Goal: Task Accomplishment & Management: Manage account settings

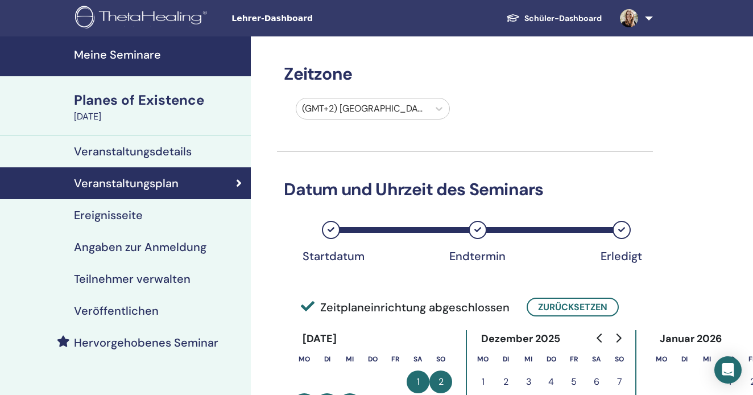
click at [140, 55] on h4 "Meine Seminare" at bounding box center [159, 55] width 170 height 14
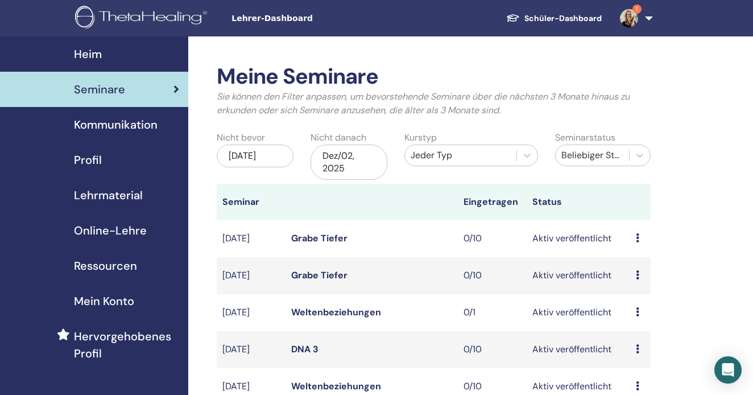
click at [332, 154] on div "Dez/02, 2025" at bounding box center [349, 162] width 77 height 35
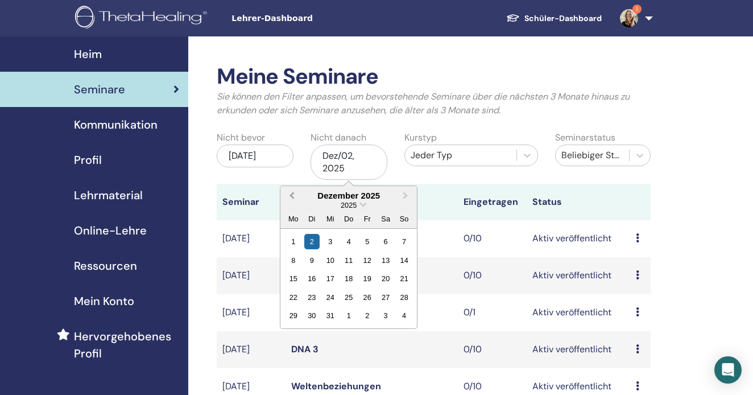
click at [289, 191] on button "Previous Month" at bounding box center [291, 196] width 18 height 18
click at [326, 242] on div "1" at bounding box center [330, 241] width 15 height 15
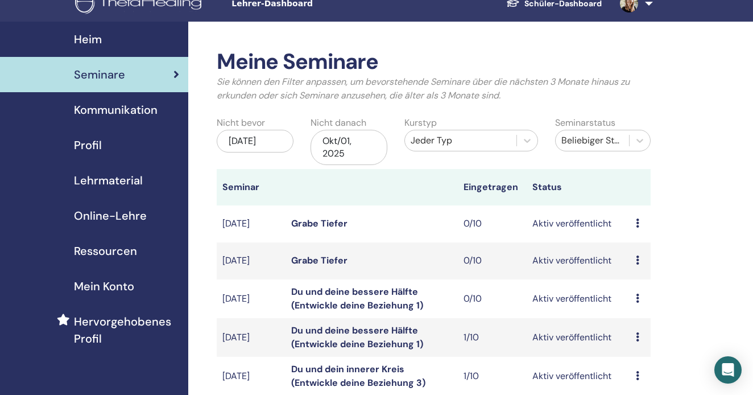
scroll to position [20, 0]
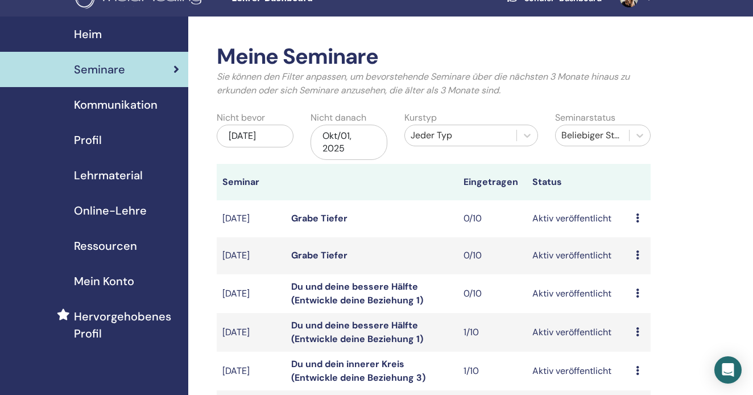
click at [633, 211] on td "Vorschau Bearbeiten Teilnehmer Absagen" at bounding box center [641, 218] width 20 height 37
click at [636, 213] on icon at bounding box center [637, 217] width 3 height 9
click at [639, 234] on link "Bearbeiten" at bounding box center [642, 236] width 46 height 12
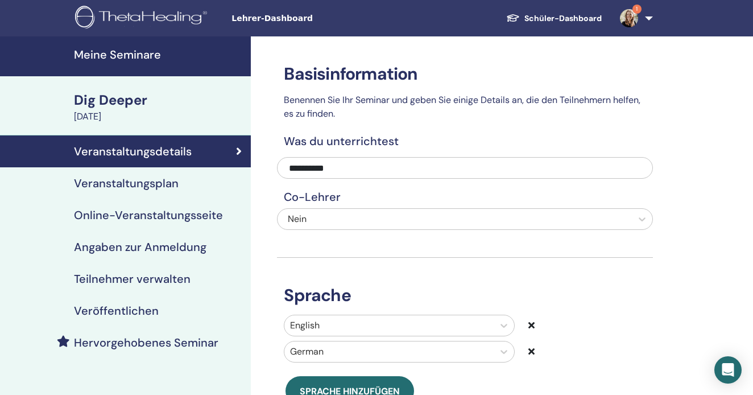
click at [164, 186] on h4 "Veranstaltungsplan" at bounding box center [126, 183] width 105 height 14
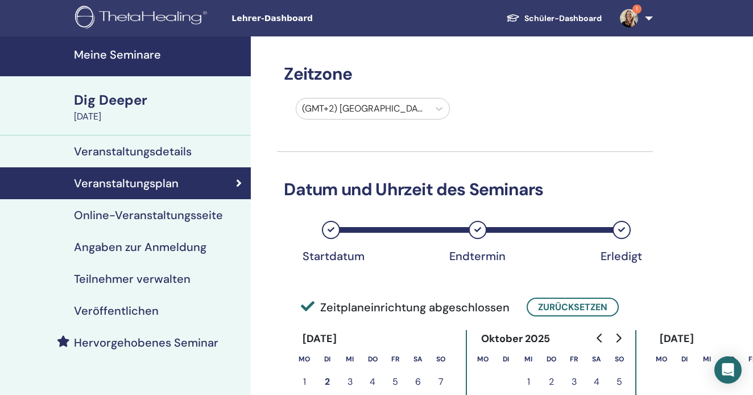
click at [632, 17] on img at bounding box center [629, 18] width 18 height 18
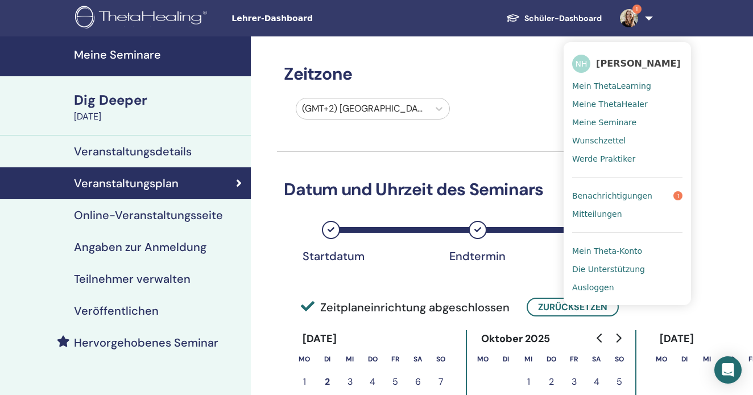
click at [627, 195] on span "Benachrichtigungen" at bounding box center [612, 196] width 80 height 10
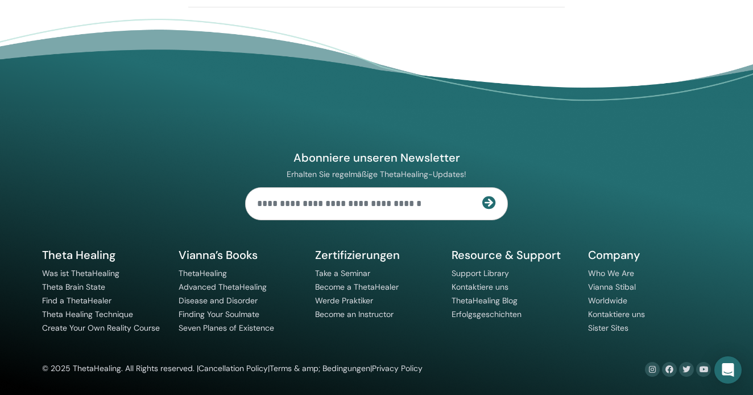
scroll to position [1825, 0]
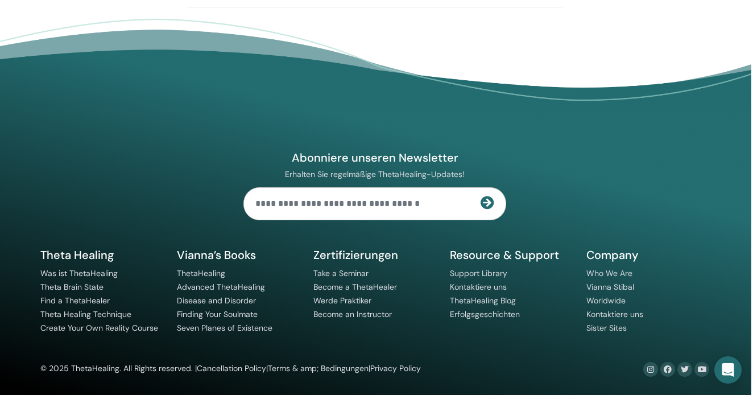
scroll to position [1861, 2]
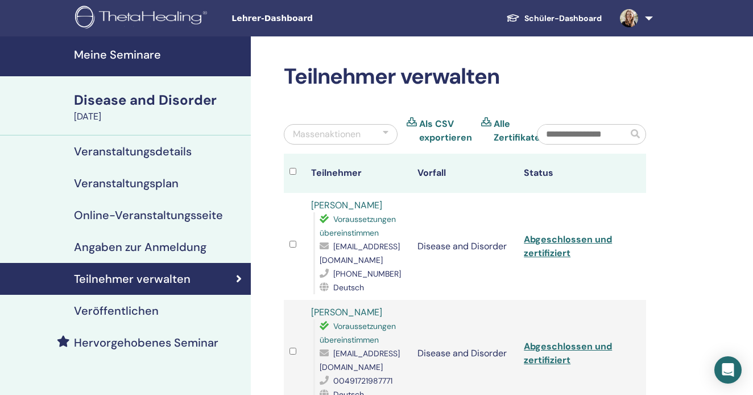
click at [646, 15] on link at bounding box center [634, 18] width 47 height 36
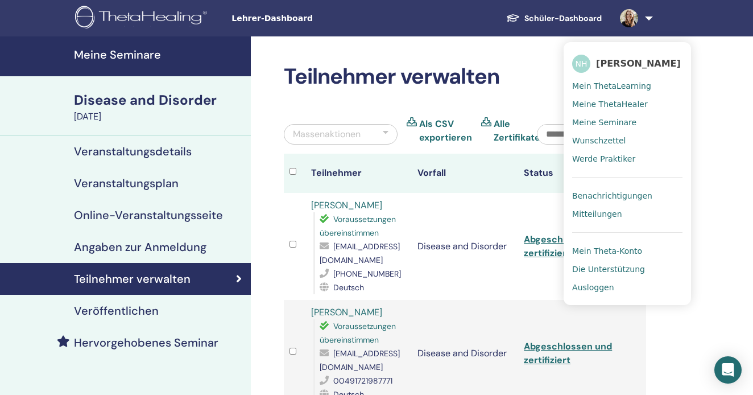
click at [637, 198] on span "Benachrichtigungen" at bounding box center [612, 196] width 80 height 10
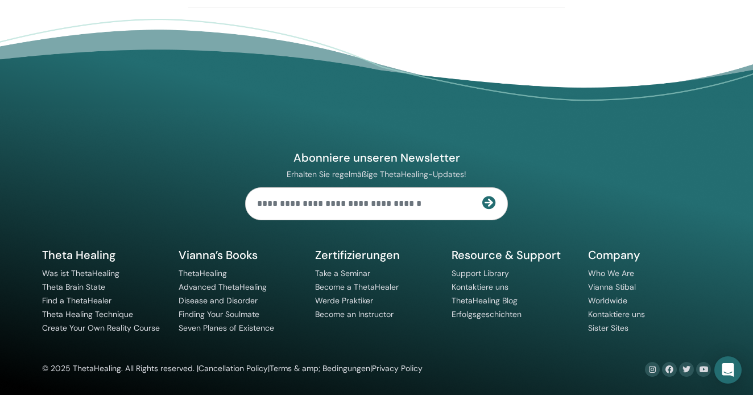
scroll to position [1838, 1]
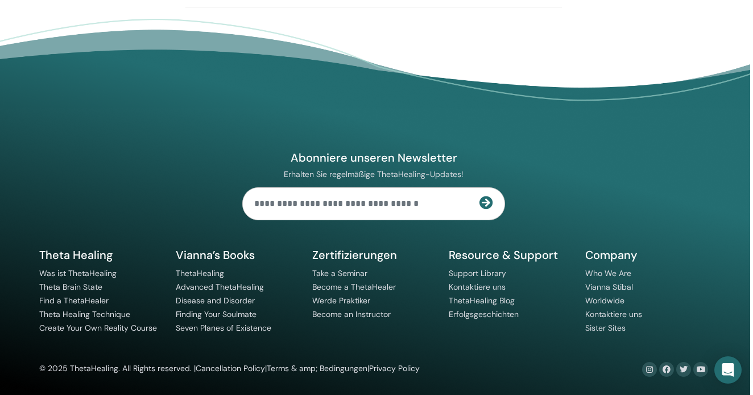
scroll to position [1797, 3]
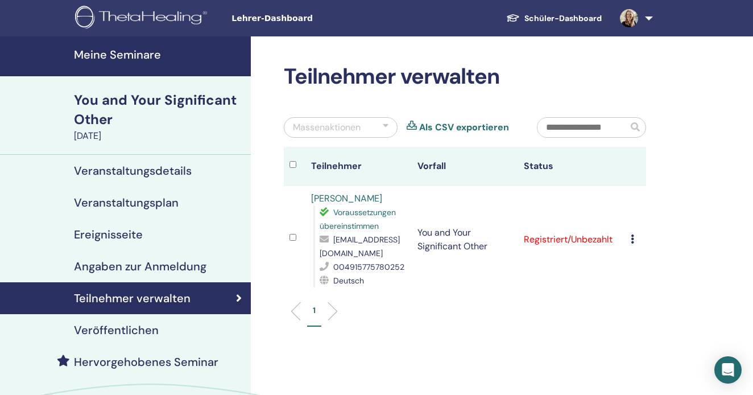
click at [646, 13] on link at bounding box center [634, 18] width 47 height 36
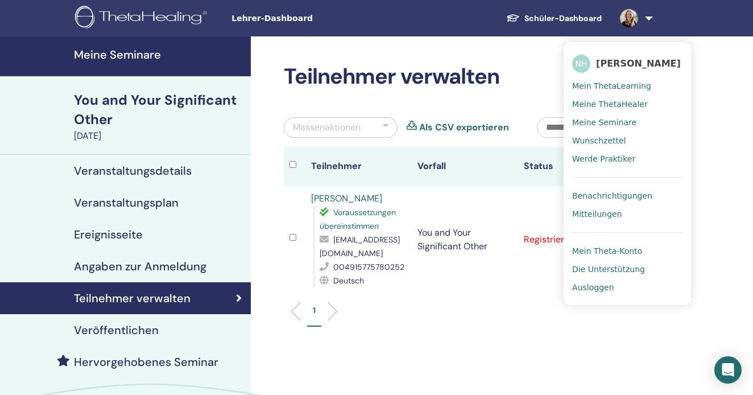
click at [638, 194] on span "Benachrichtigungen" at bounding box center [612, 196] width 80 height 10
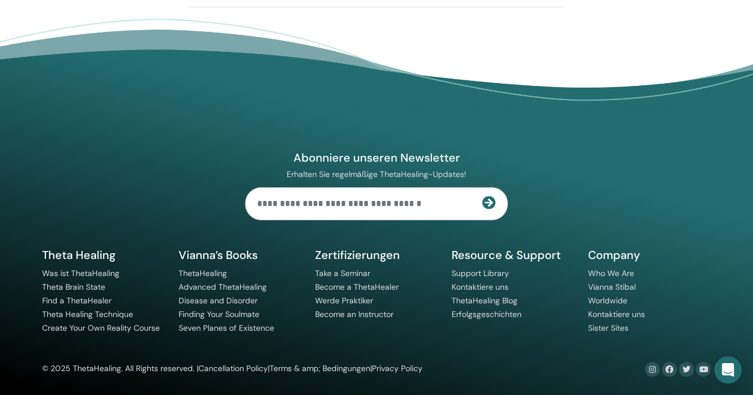
scroll to position [1782, 1]
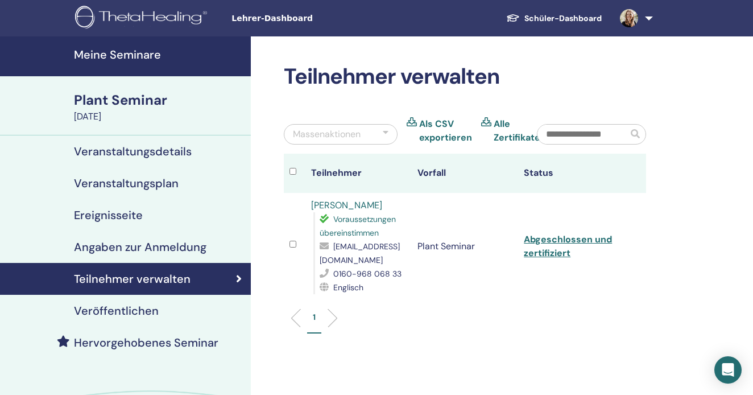
click at [645, 15] on link at bounding box center [634, 18] width 47 height 36
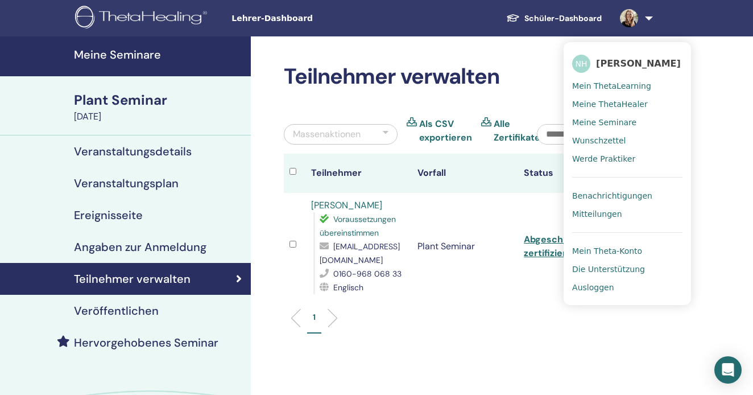
click at [643, 190] on link "Benachrichtigungen" at bounding box center [627, 196] width 110 height 18
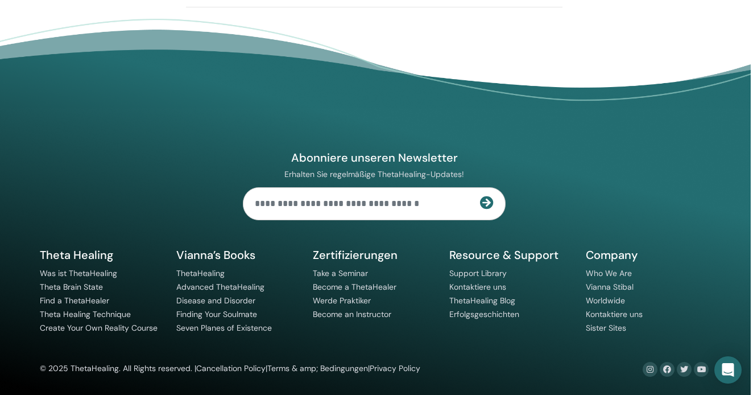
scroll to position [1754, 2]
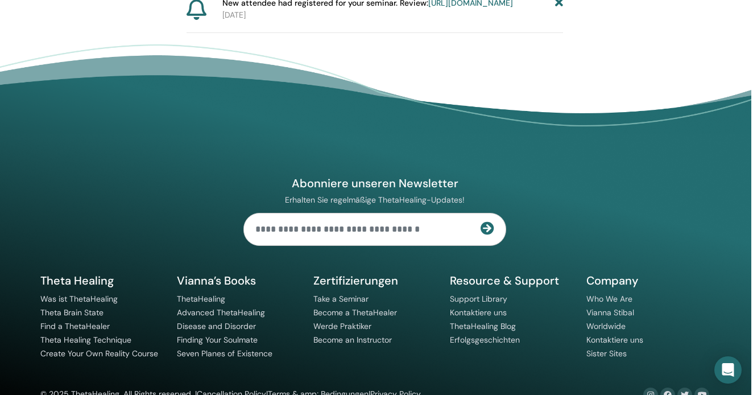
scroll to position [1609, 2]
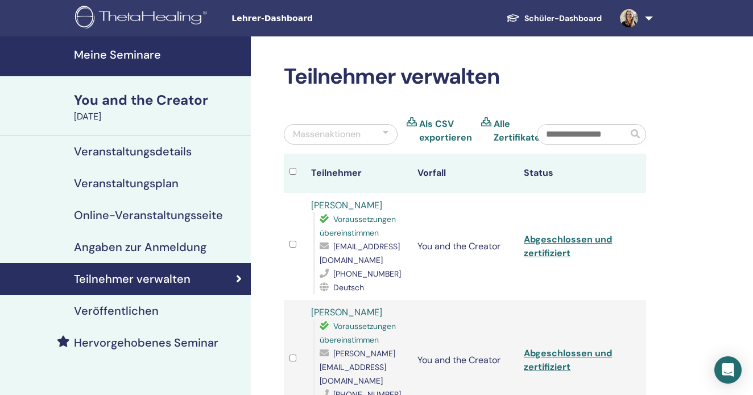
click at [642, 15] on span at bounding box center [629, 17] width 27 height 9
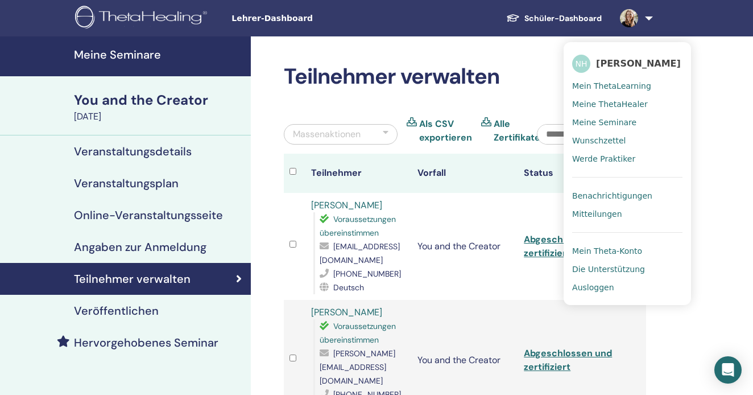
click at [628, 197] on span "Benachrichtigungen" at bounding box center [612, 196] width 80 height 10
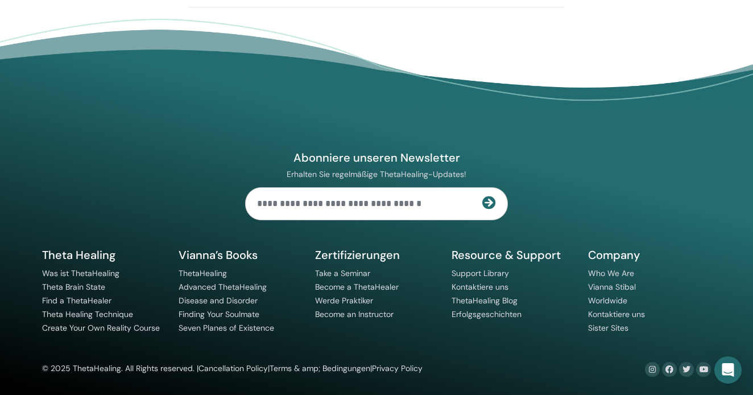
scroll to position [1738, 2]
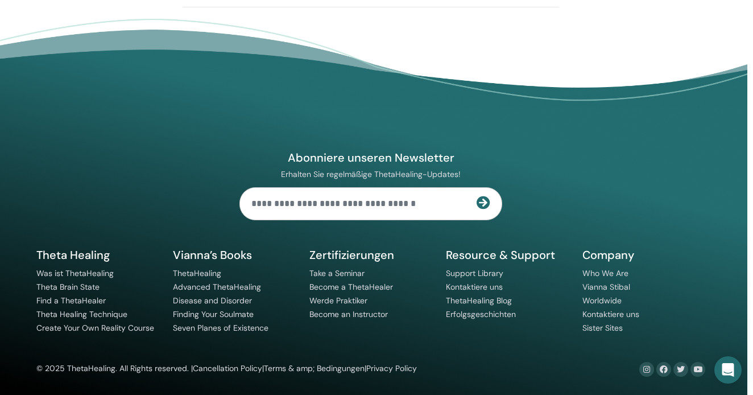
scroll to position [1579, 6]
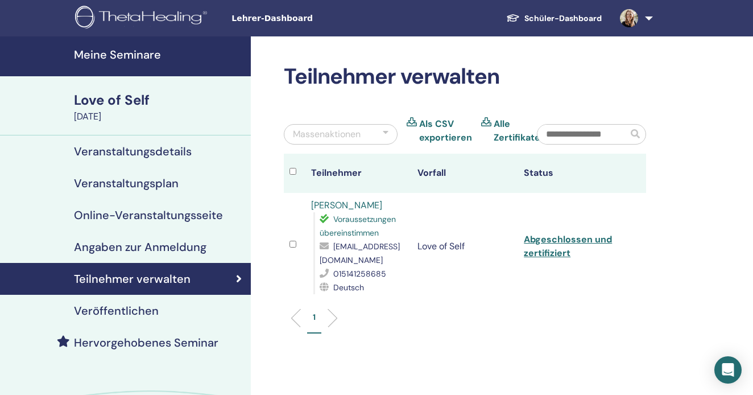
click at [654, 20] on link at bounding box center [634, 18] width 47 height 36
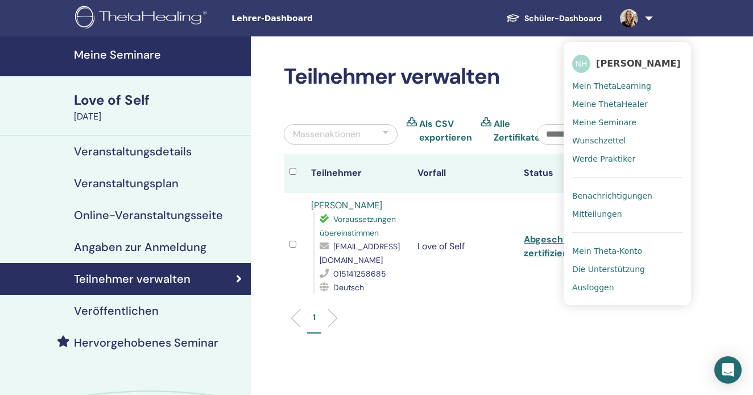
click at [625, 190] on link "Benachrichtigungen" at bounding box center [627, 196] width 110 height 18
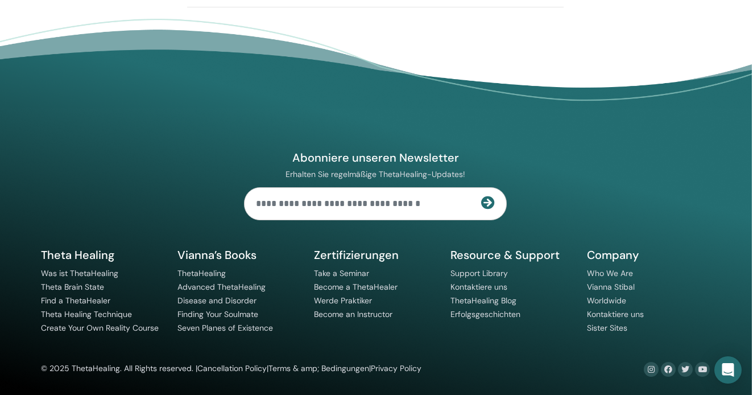
scroll to position [1576, 1]
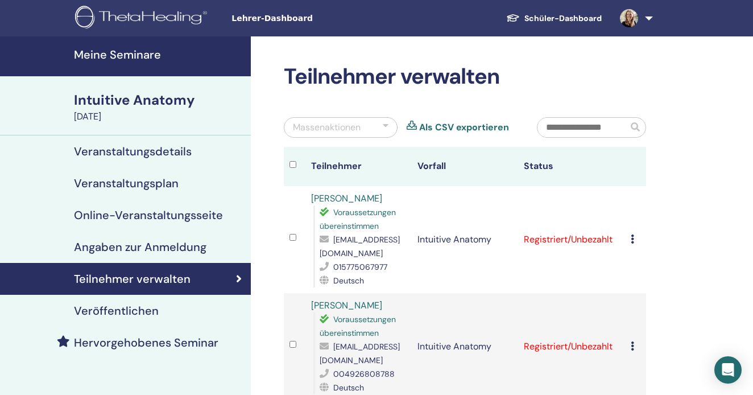
click at [645, 17] on link at bounding box center [634, 18] width 47 height 36
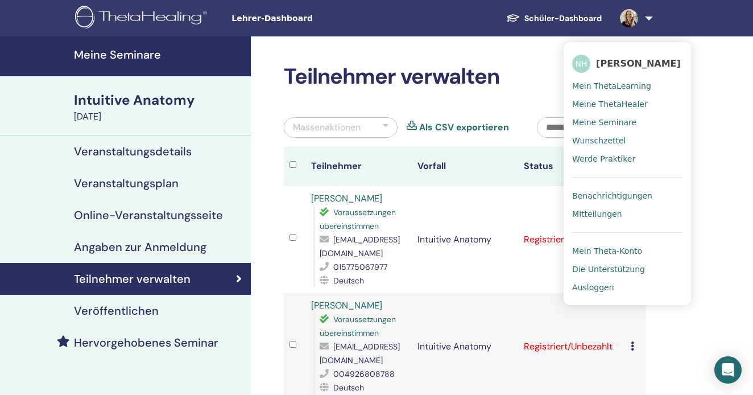
click at [648, 192] on link "Benachrichtigungen" at bounding box center [627, 196] width 110 height 18
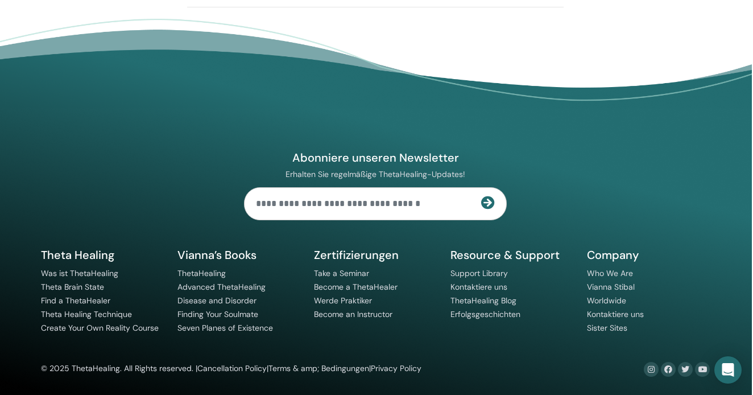
scroll to position [1552, 1]
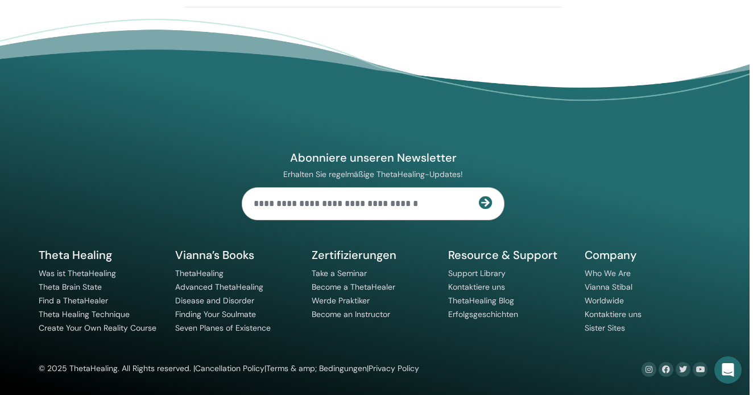
scroll to position [1477, 5]
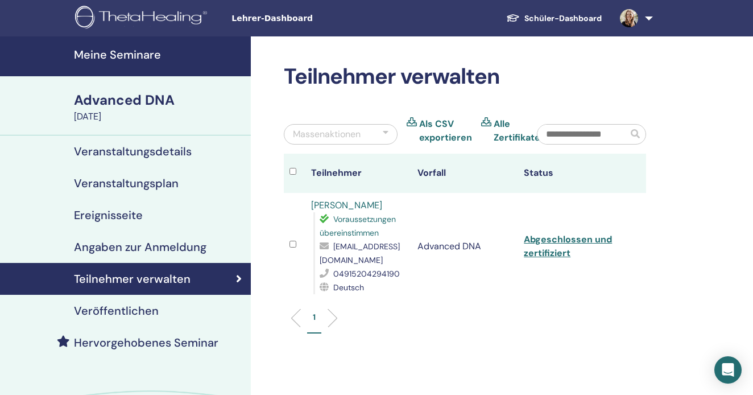
click at [654, 14] on link at bounding box center [634, 18] width 47 height 36
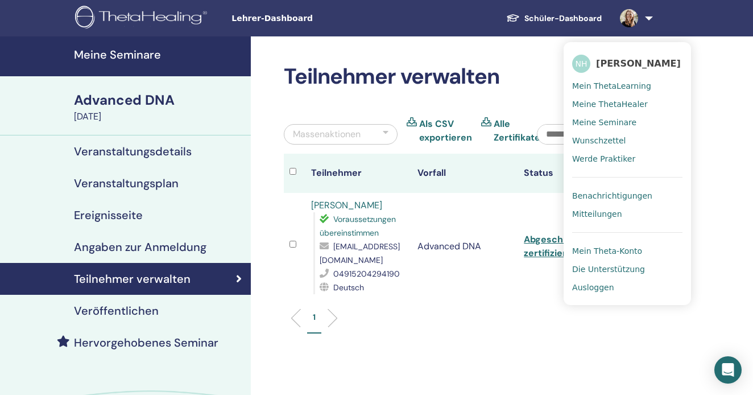
click at [636, 194] on span "Benachrichtigungen" at bounding box center [612, 196] width 80 height 10
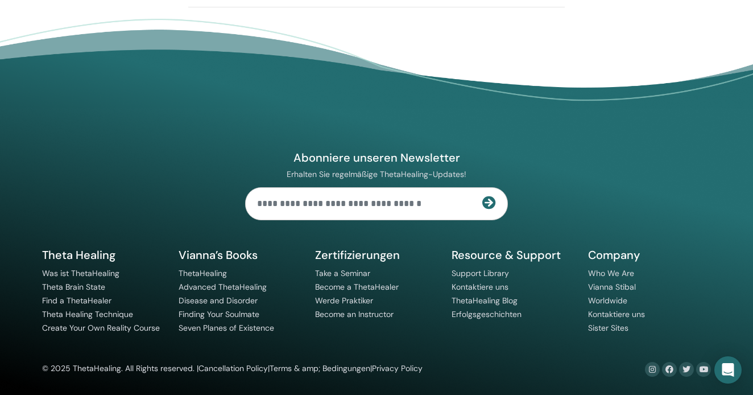
scroll to position [1439, 2]
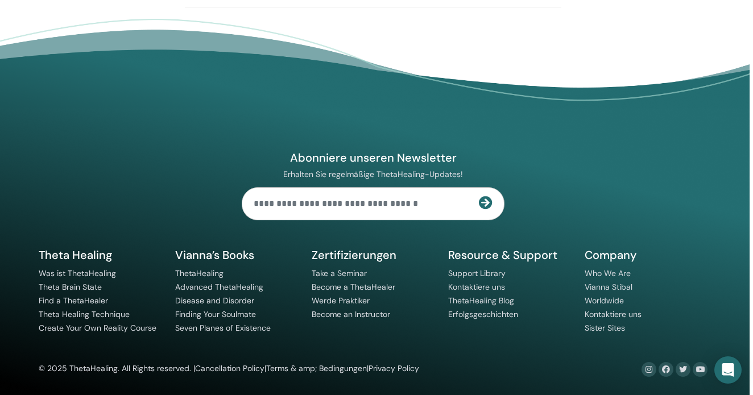
scroll to position [1456, 3]
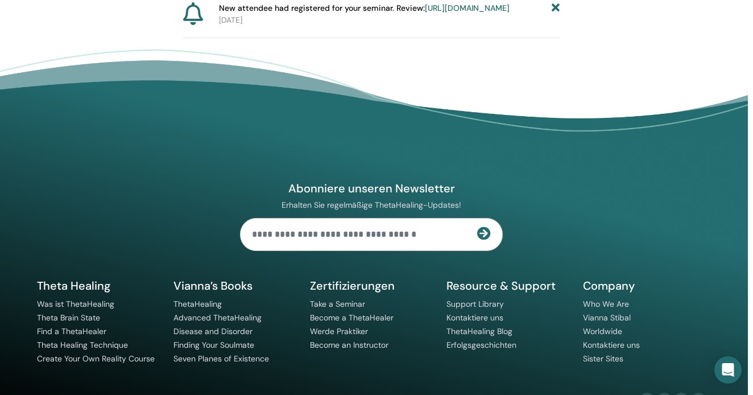
scroll to position [1287, 5]
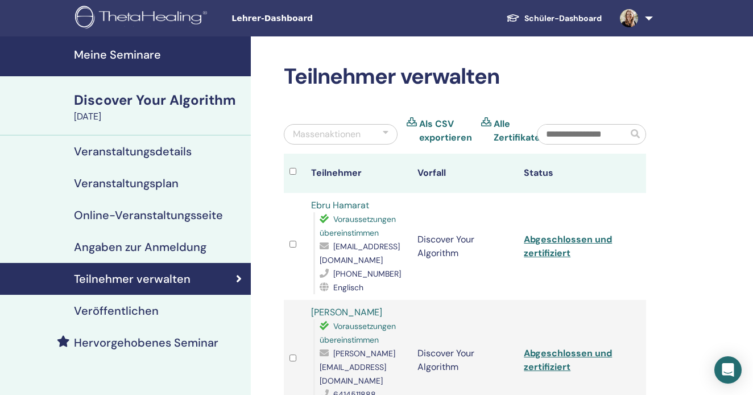
click at [650, 17] on link at bounding box center [634, 18] width 47 height 36
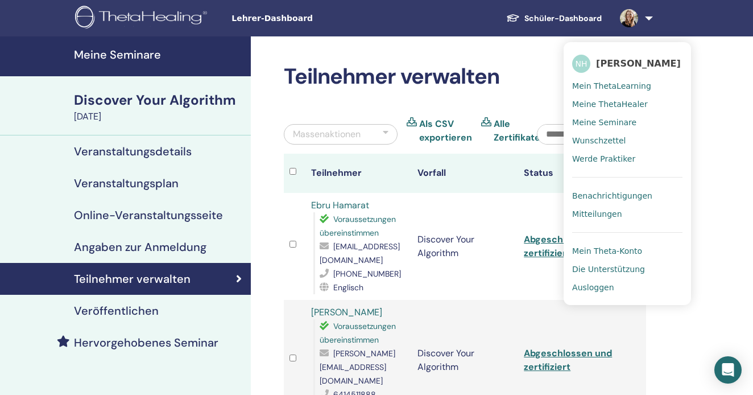
click at [627, 193] on span "Benachrichtigungen" at bounding box center [612, 196] width 80 height 10
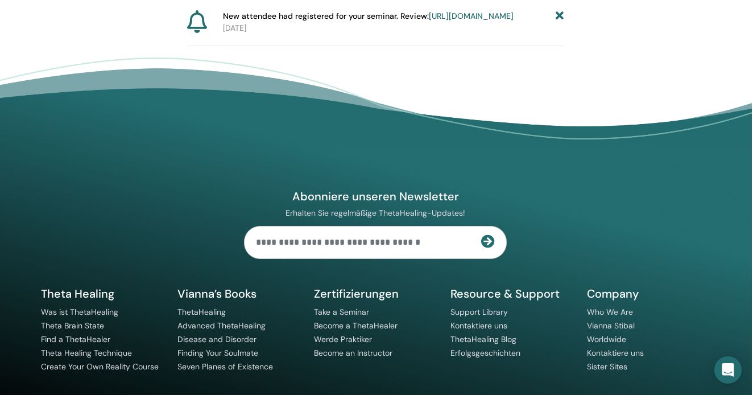
scroll to position [1271, 1]
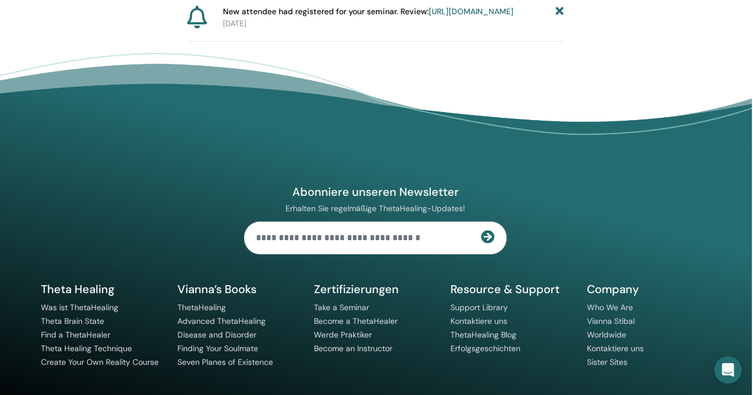
scroll to position [1227, 5]
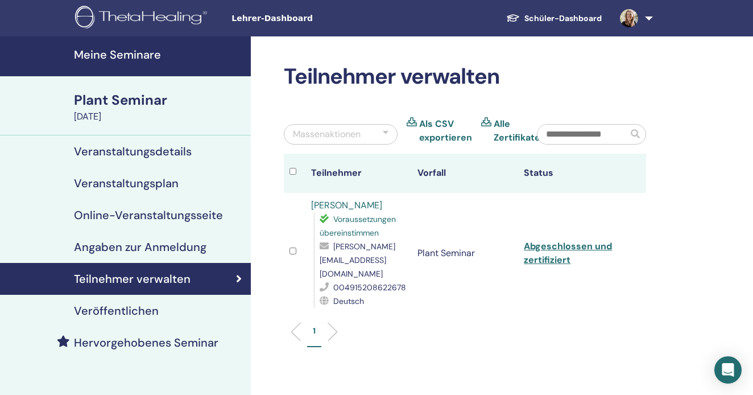
click at [650, 18] on link at bounding box center [634, 18] width 47 height 36
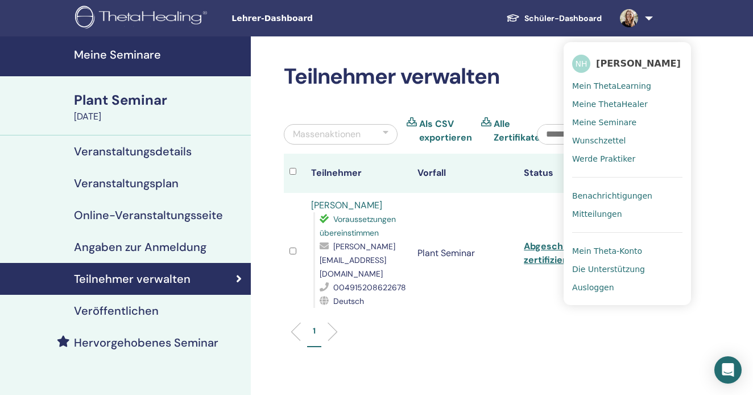
click at [632, 189] on link "Benachrichtigungen" at bounding box center [627, 196] width 110 height 18
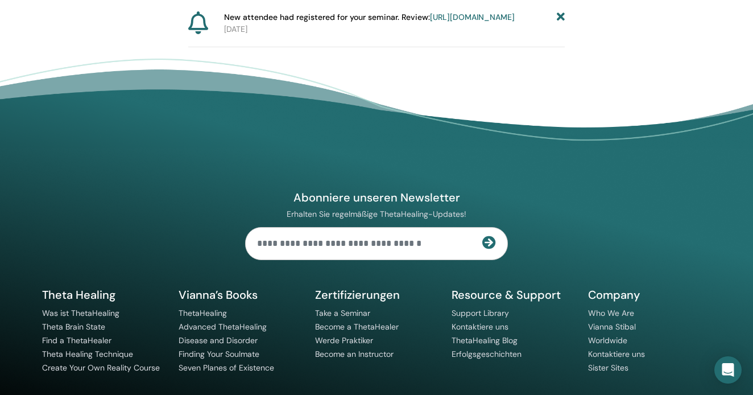
scroll to position [1221, 0]
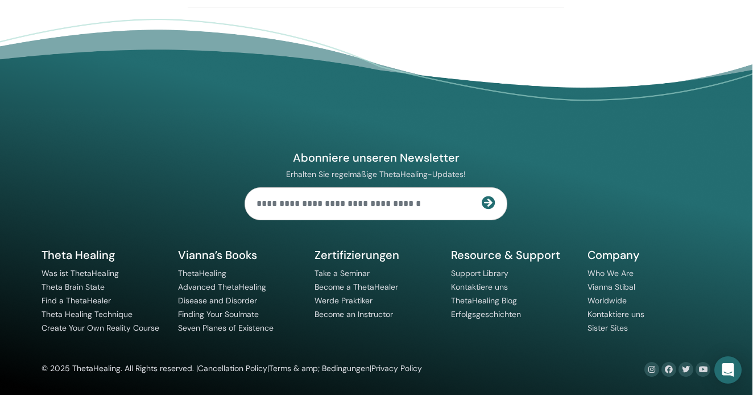
scroll to position [1280, 2]
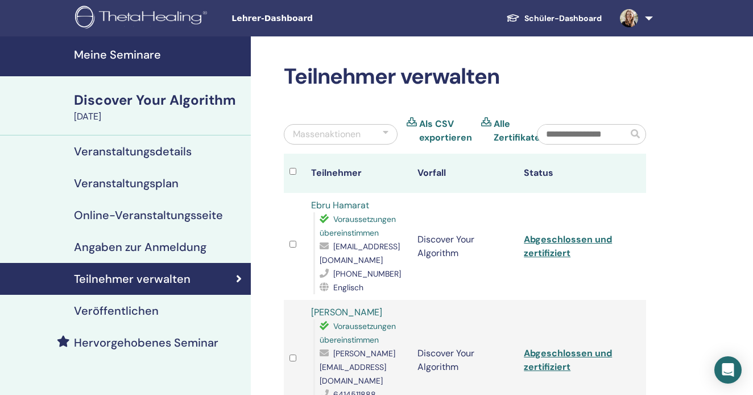
click at [643, 20] on link at bounding box center [634, 18] width 47 height 36
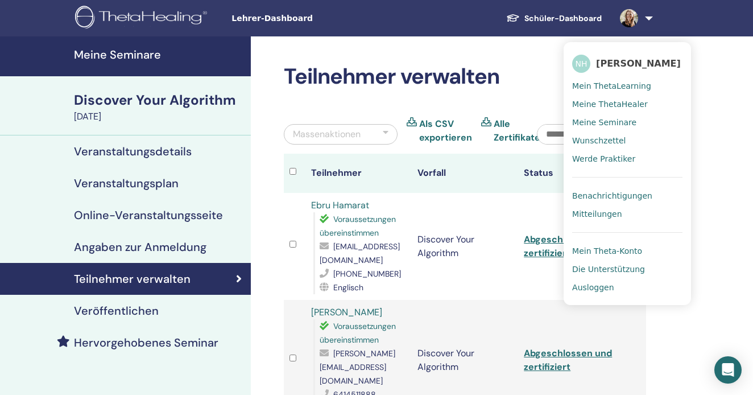
click at [631, 198] on span "Benachrichtigungen" at bounding box center [612, 196] width 80 height 10
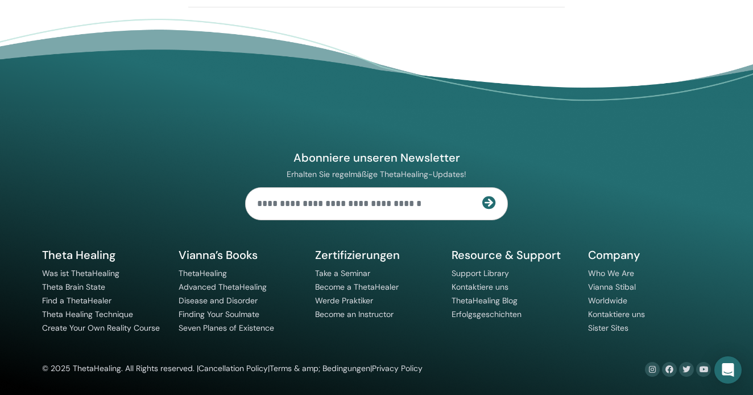
scroll to position [1216, 0]
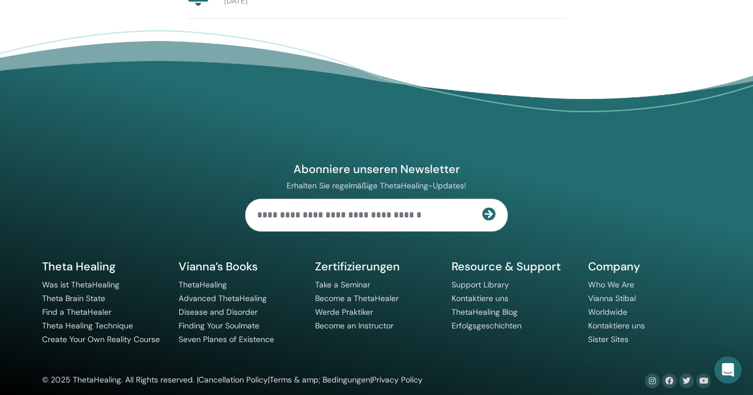
scroll to position [1147, 0]
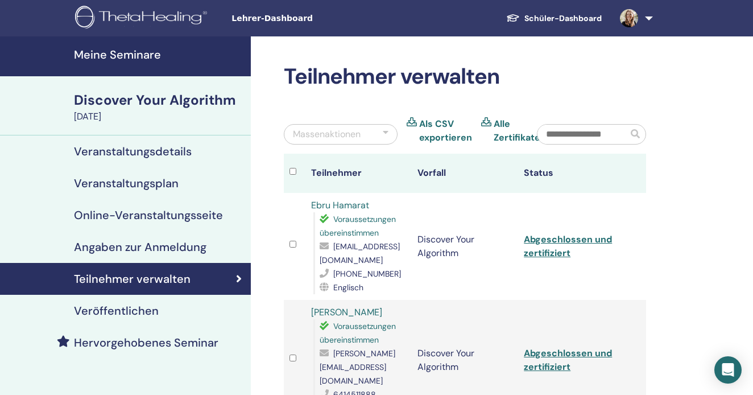
click at [652, 17] on link at bounding box center [634, 18] width 47 height 36
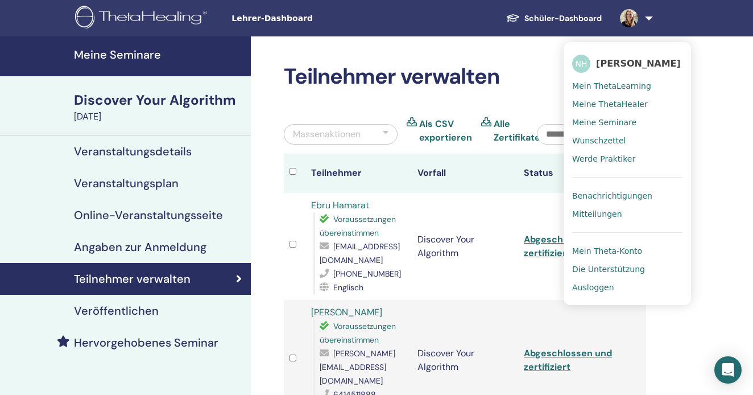
click at [640, 196] on span "Benachrichtigungen" at bounding box center [612, 196] width 80 height 10
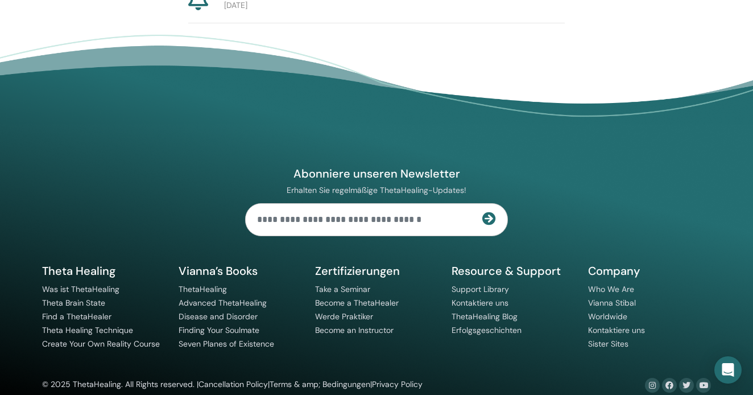
scroll to position [1143, 0]
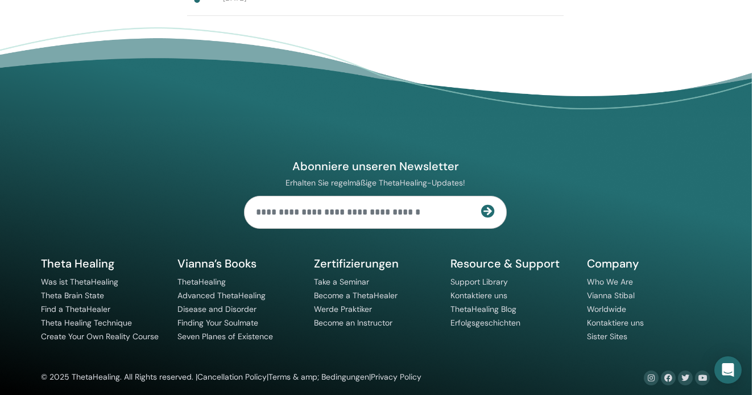
scroll to position [1101, 2]
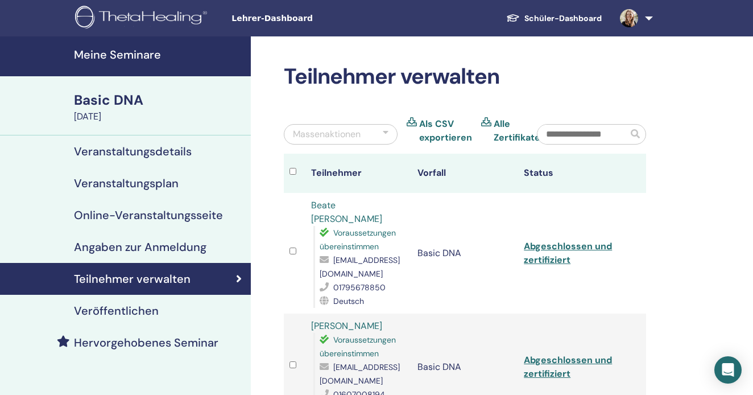
click at [653, 17] on link at bounding box center [634, 18] width 47 height 36
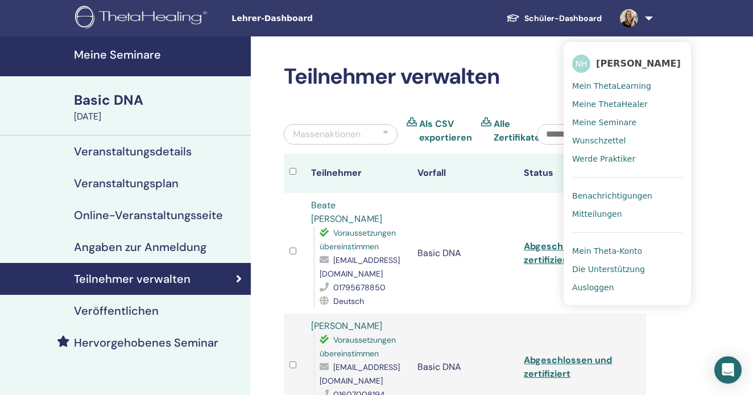
click at [623, 193] on span "Benachrichtigungen" at bounding box center [612, 196] width 80 height 10
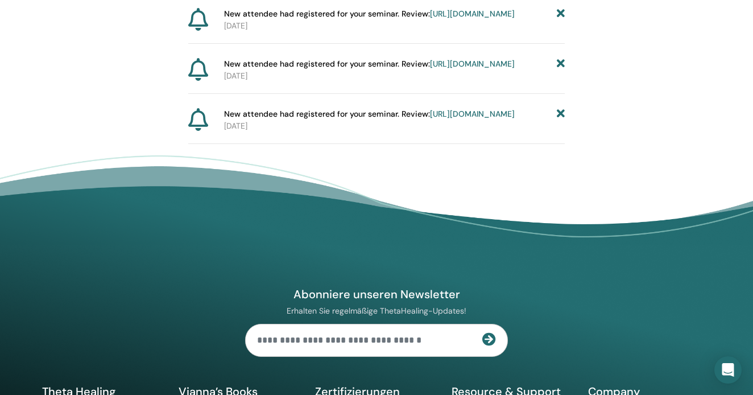
scroll to position [974, 1]
click at [560, 70] on icon at bounding box center [560, 64] width 8 height 12
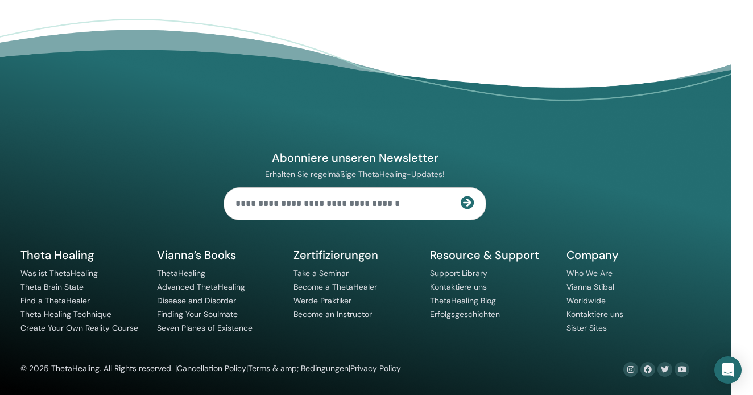
scroll to position [1107, 22]
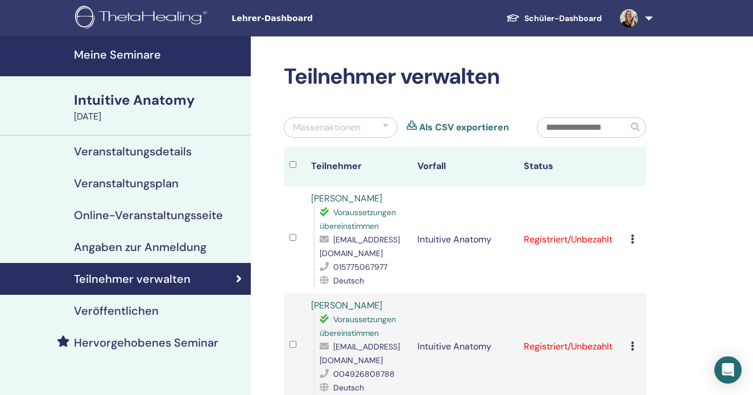
click at [650, 15] on link at bounding box center [634, 18] width 47 height 36
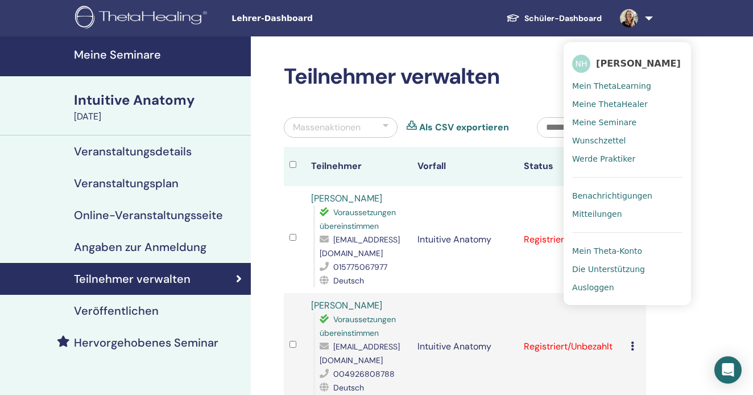
click at [615, 191] on span "Benachrichtigungen" at bounding box center [612, 196] width 80 height 10
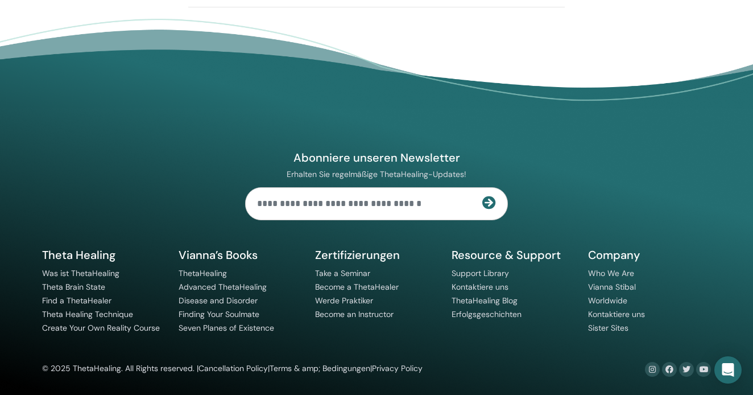
scroll to position [1092, 0]
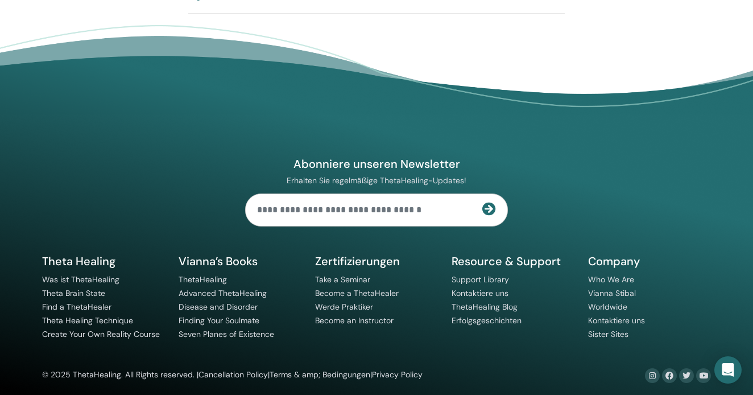
scroll to position [1002, 0]
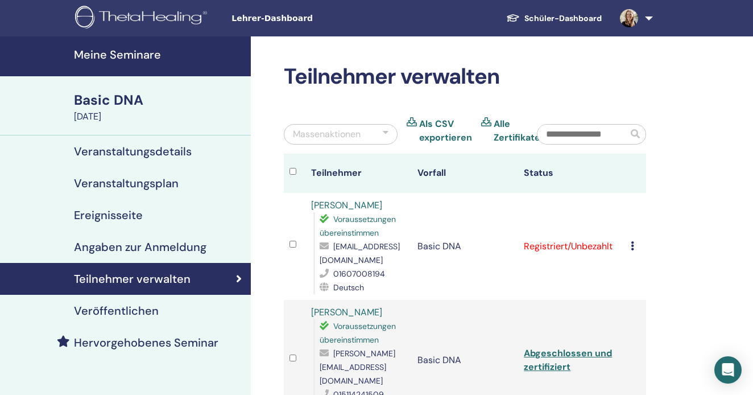
click at [637, 17] on img at bounding box center [629, 18] width 18 height 18
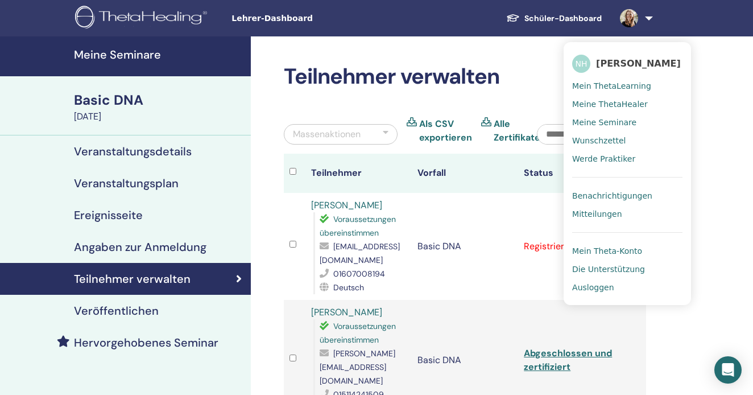
click at [636, 195] on span "Benachrichtigungen" at bounding box center [612, 196] width 80 height 10
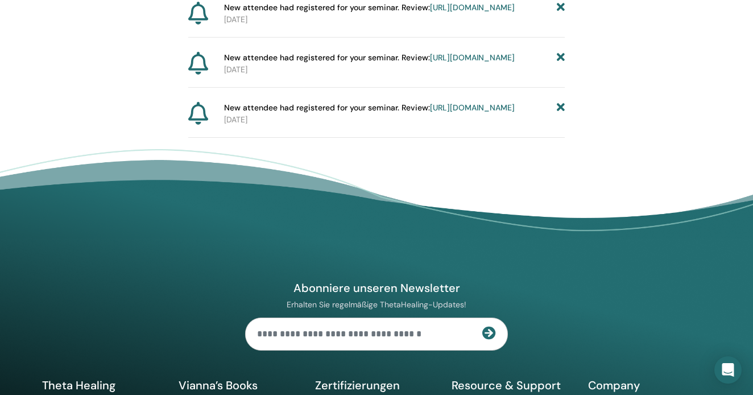
scroll to position [881, 0]
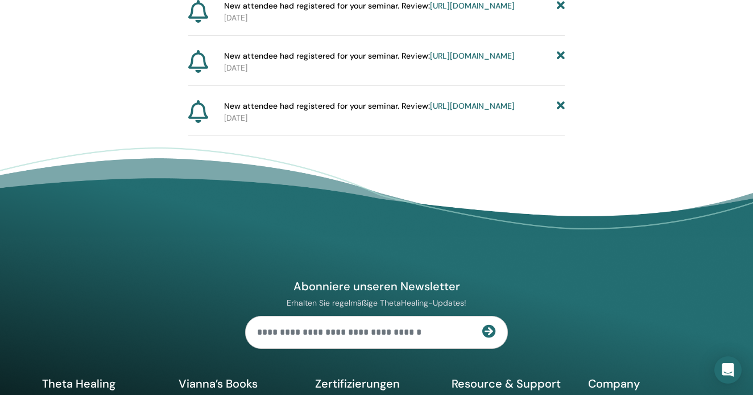
click at [559, 62] on icon at bounding box center [561, 56] width 8 height 12
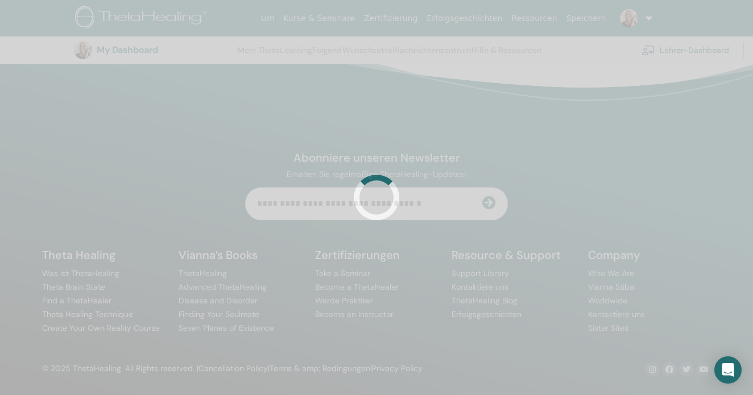
scroll to position [162, 0]
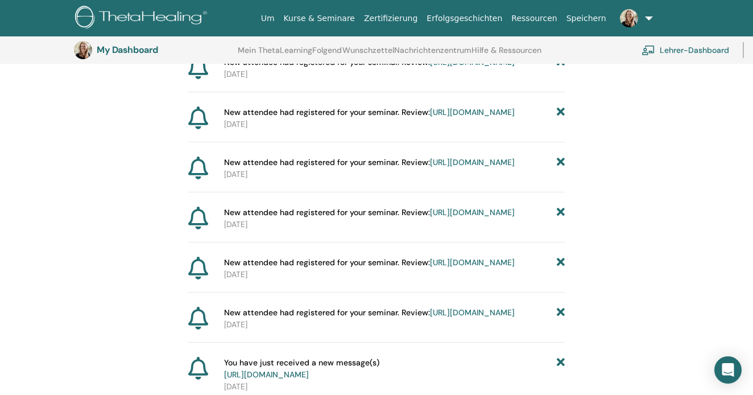
click at [447, 267] on link "https://member.thetahealing.com/instructor/seminar/369429/attendees" at bounding box center [472, 262] width 85 height 10
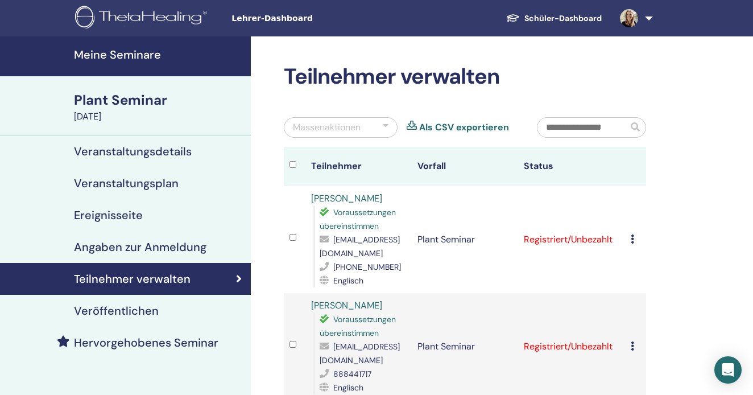
click at [647, 17] on link at bounding box center [634, 18] width 47 height 36
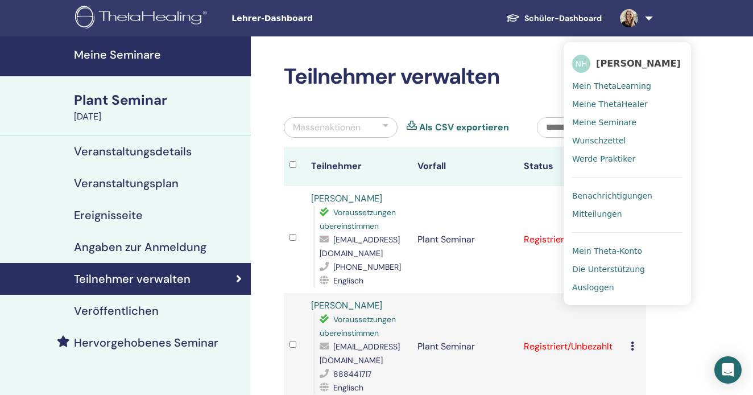
click at [636, 193] on span "Benachrichtigungen" at bounding box center [612, 196] width 80 height 10
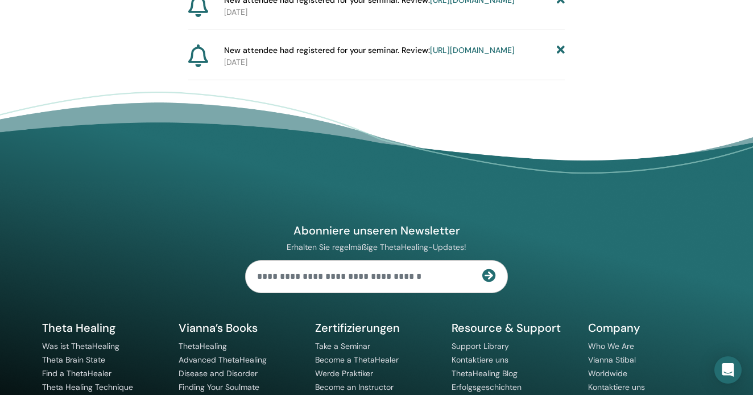
scroll to position [903, 0]
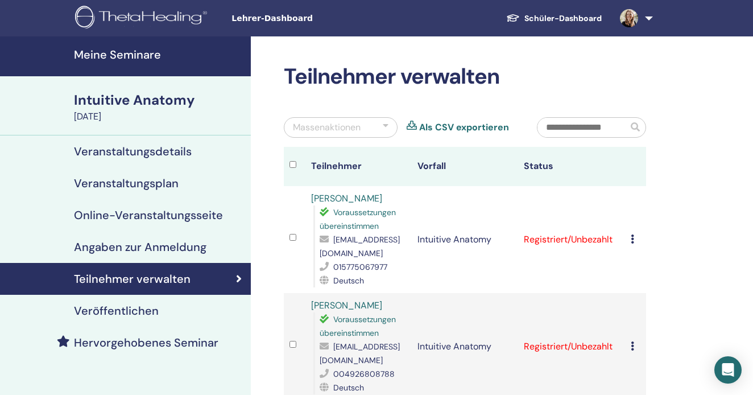
click at [647, 14] on link at bounding box center [634, 18] width 47 height 36
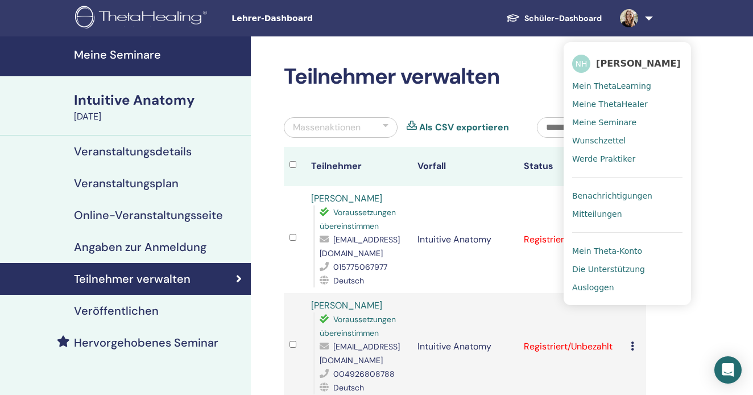
click at [615, 193] on span "Benachrichtigungen" at bounding box center [612, 196] width 80 height 10
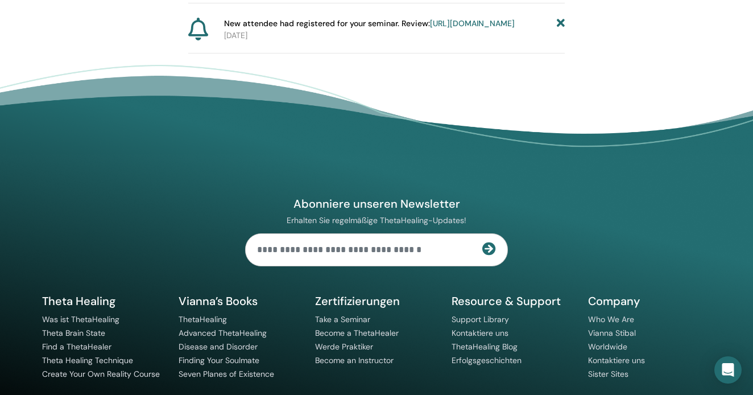
scroll to position [920, 0]
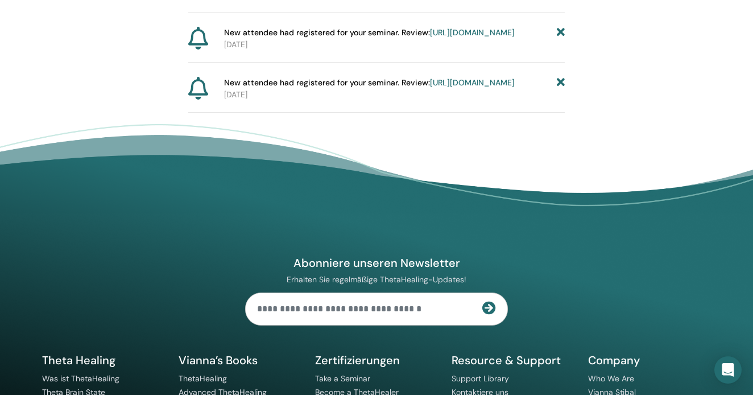
scroll to position [803, 0]
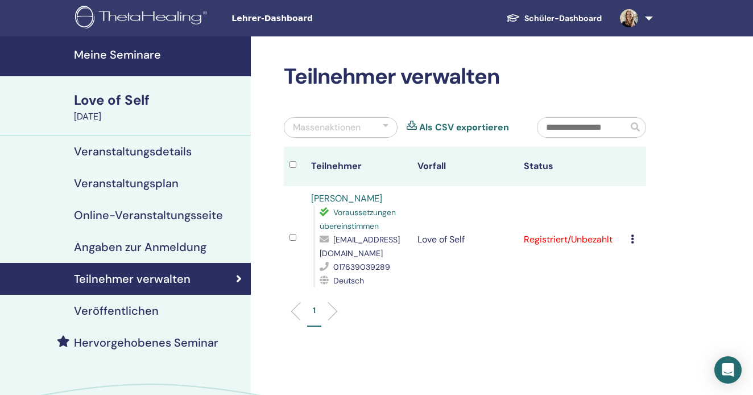
click at [650, 16] on link at bounding box center [634, 18] width 47 height 36
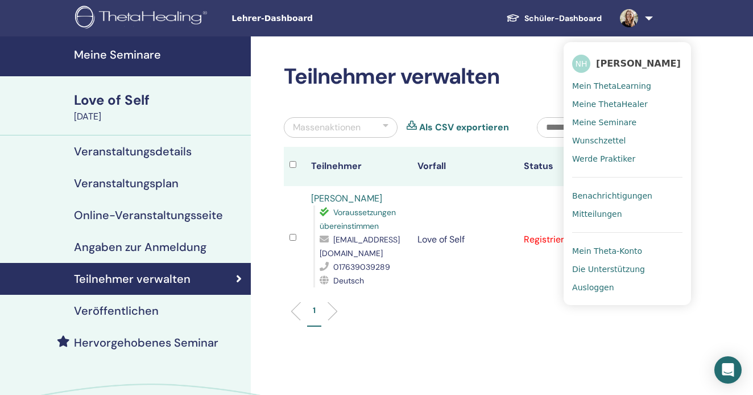
click at [640, 195] on span "Benachrichtigungen" at bounding box center [612, 196] width 80 height 10
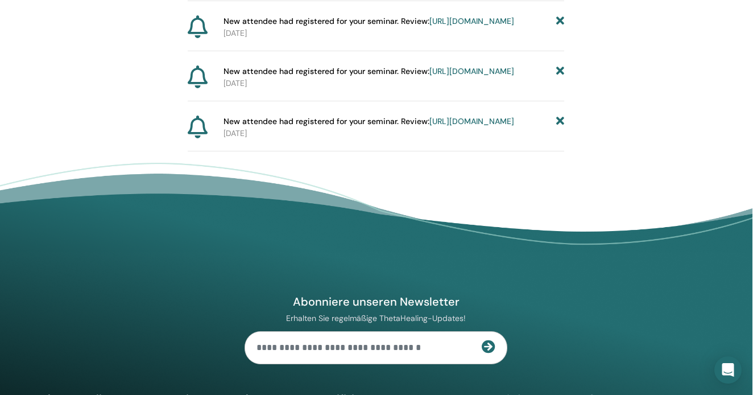
scroll to position [739, 1]
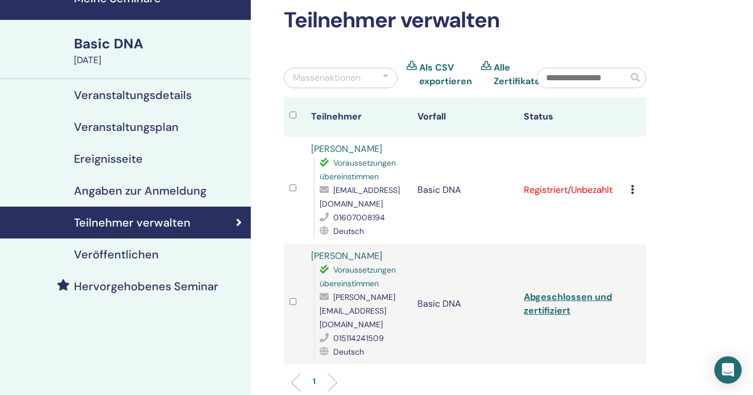
scroll to position [55, 0]
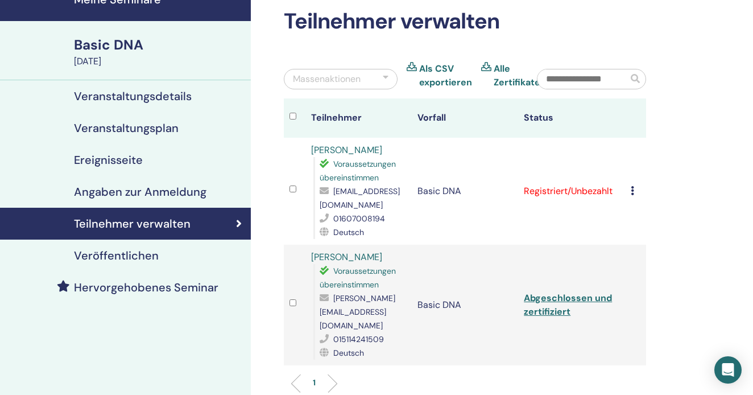
click at [633, 191] on icon at bounding box center [632, 190] width 3 height 9
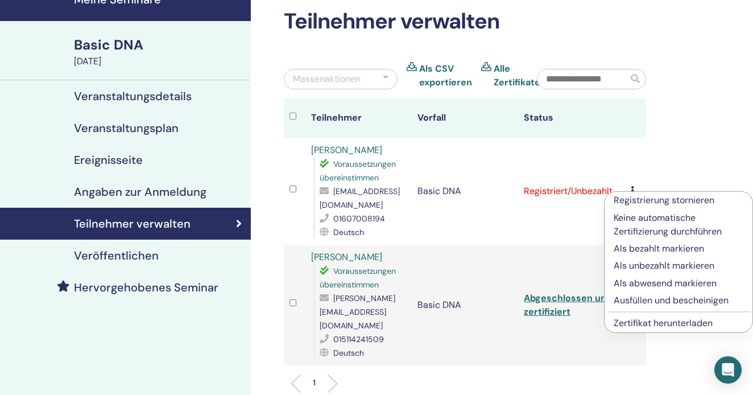
click at [626, 297] on p "Ausfüllen und bescheinigen" at bounding box center [679, 301] width 130 height 14
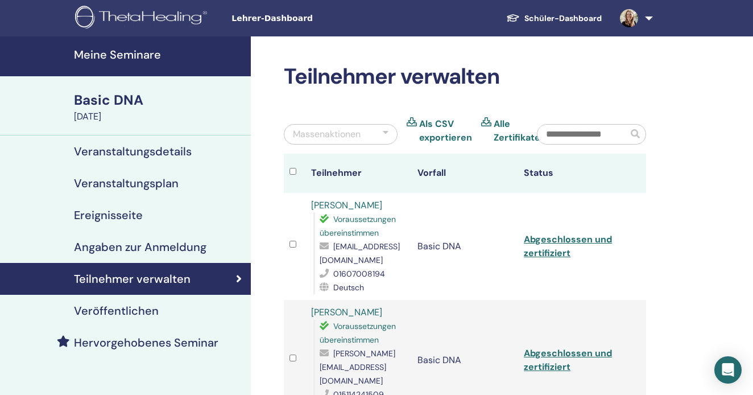
click at [647, 14] on link at bounding box center [634, 18] width 47 height 36
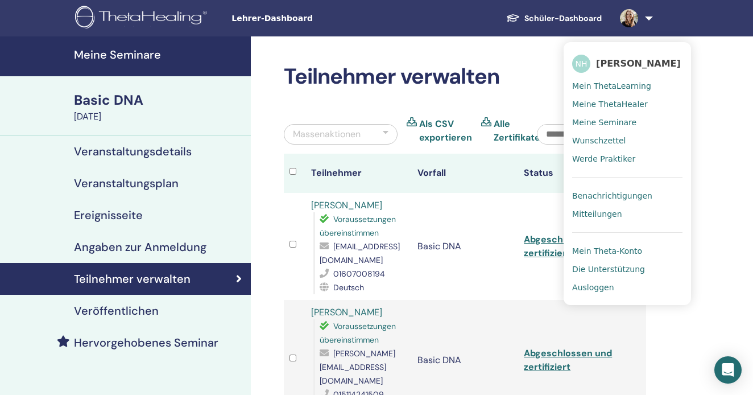
click at [631, 191] on span "Benachrichtigungen" at bounding box center [612, 196] width 80 height 10
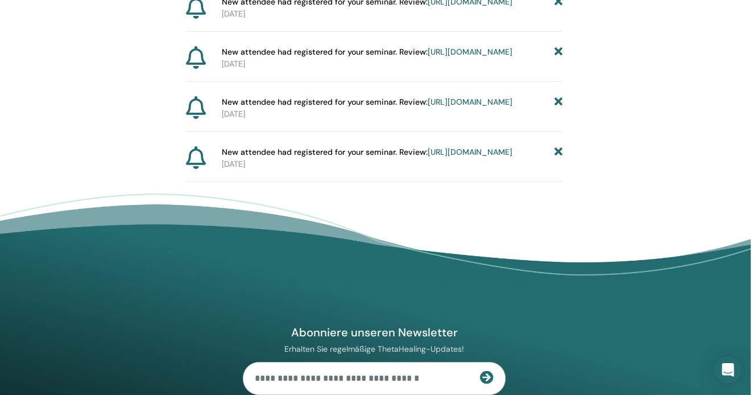
scroll to position [732, 2]
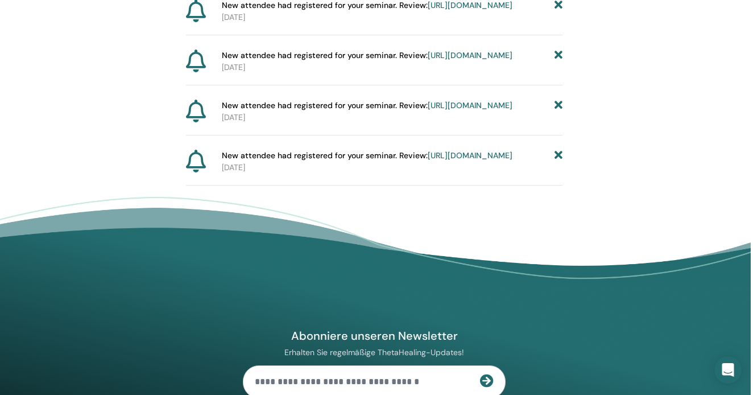
click at [558, 11] on icon at bounding box center [559, 5] width 8 height 12
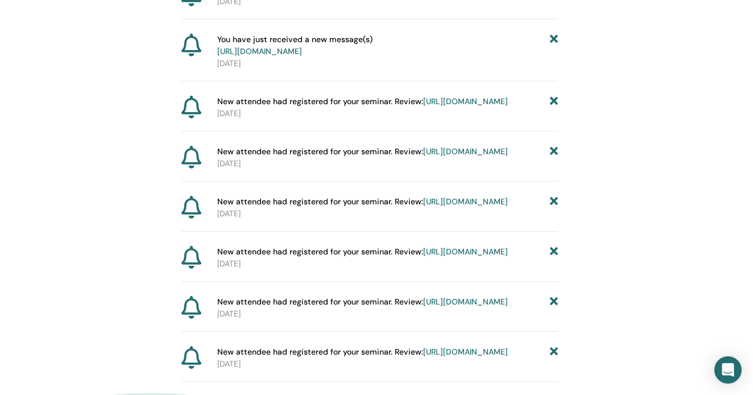
scroll to position [481, 8]
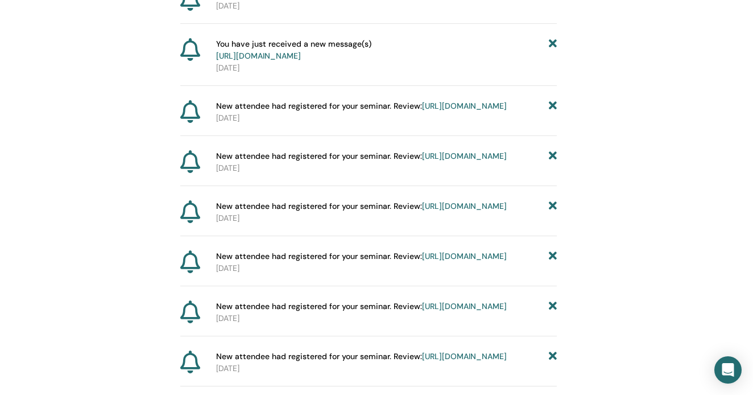
click at [551, 62] on icon at bounding box center [553, 50] width 8 height 24
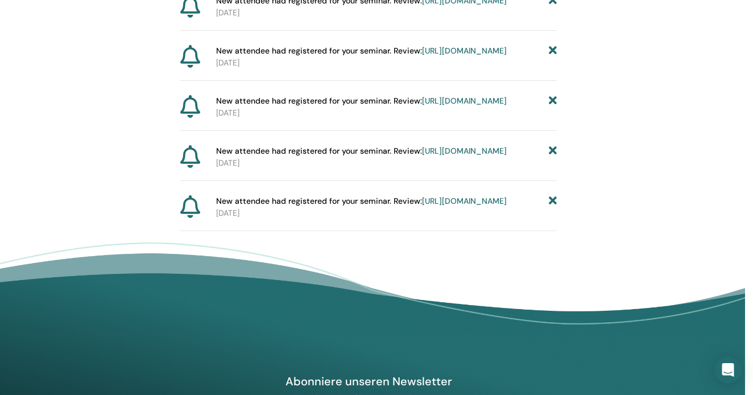
scroll to position [573, 8]
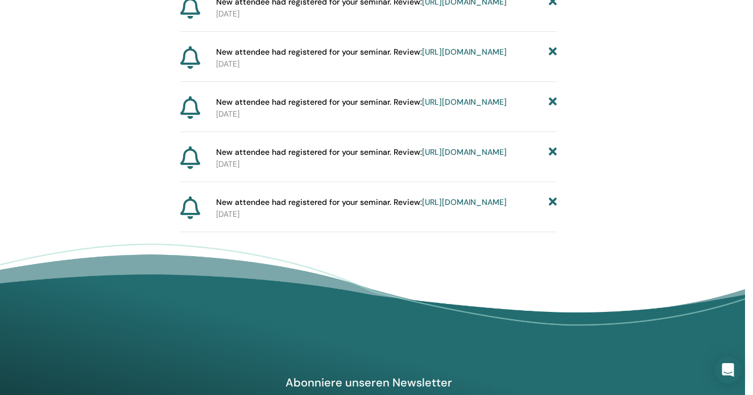
click at [422, 57] on link "[URL][DOMAIN_NAME]" at bounding box center [464, 52] width 85 height 10
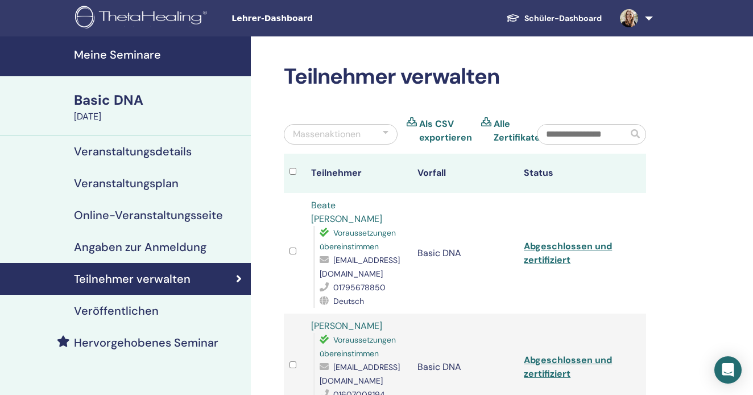
click at [647, 17] on link at bounding box center [634, 18] width 47 height 36
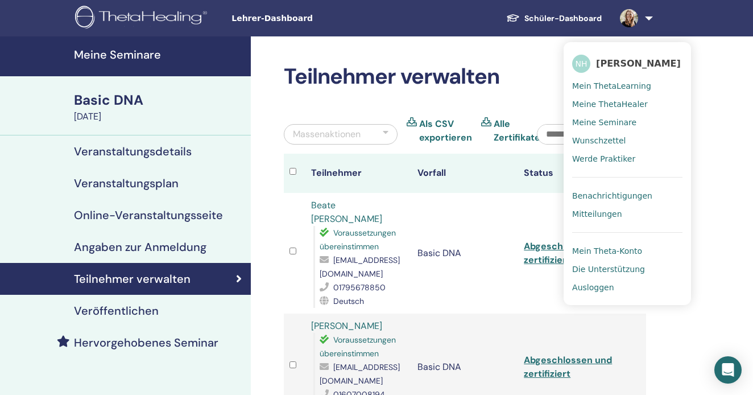
click at [638, 192] on span "Benachrichtigungen" at bounding box center [612, 196] width 80 height 10
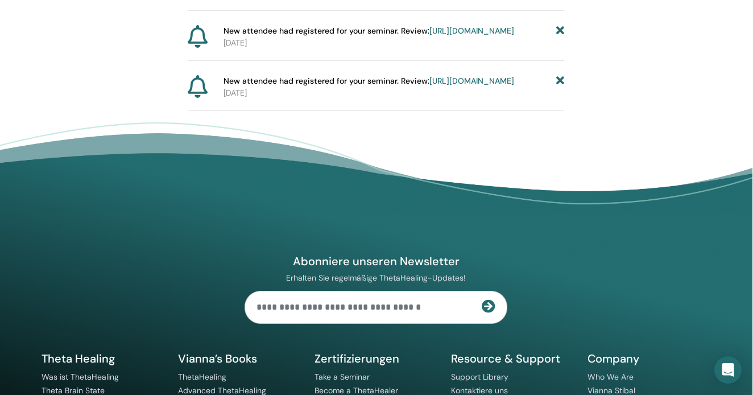
scroll to position [693, 1]
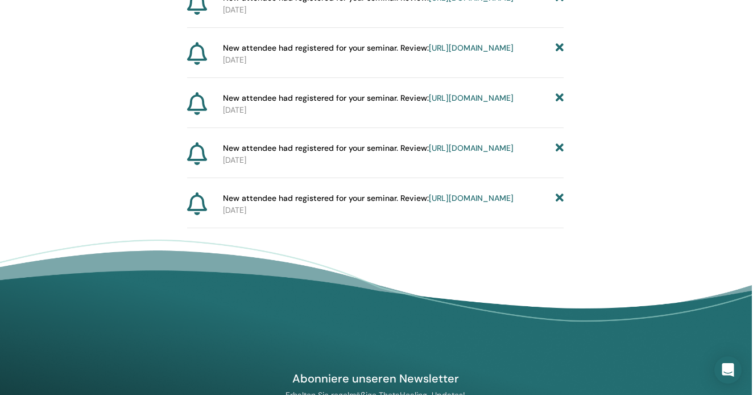
scroll to position [521, 2]
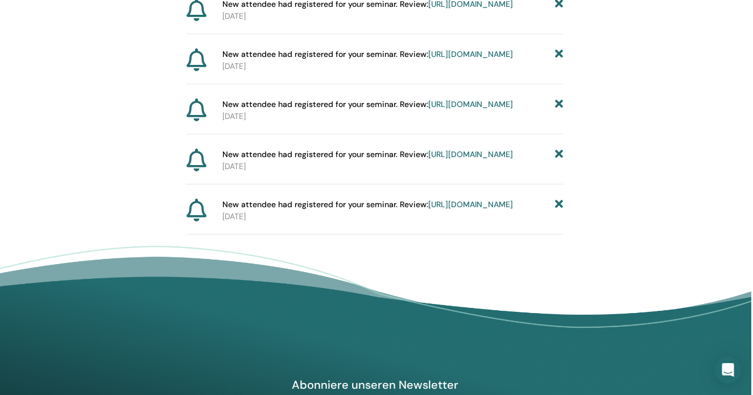
click at [429, 59] on link "[URL][DOMAIN_NAME]" at bounding box center [471, 54] width 85 height 10
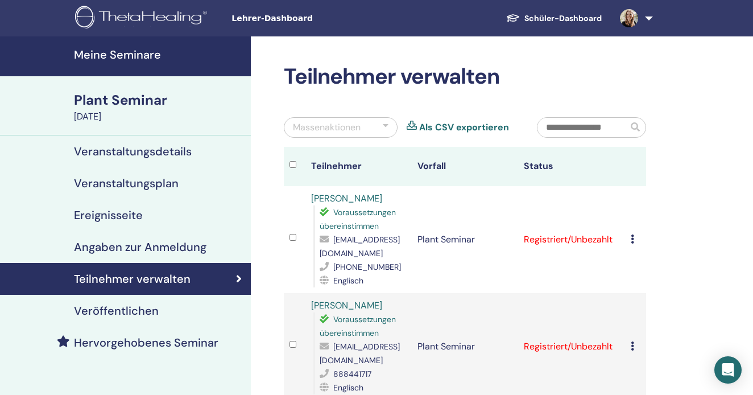
click at [652, 17] on link at bounding box center [634, 18] width 47 height 36
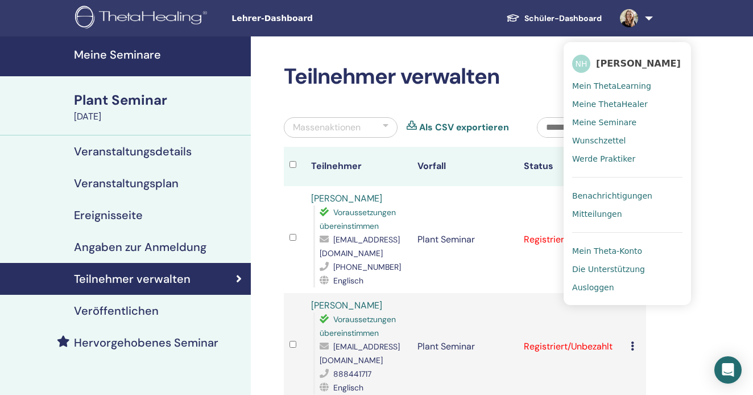
click at [625, 197] on span "Benachrichtigungen" at bounding box center [612, 196] width 80 height 10
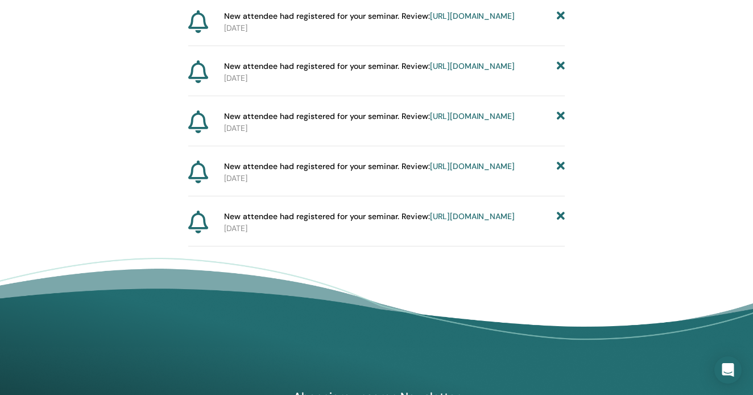
scroll to position [508, 0]
click at [562, 73] on icon at bounding box center [561, 67] width 8 height 12
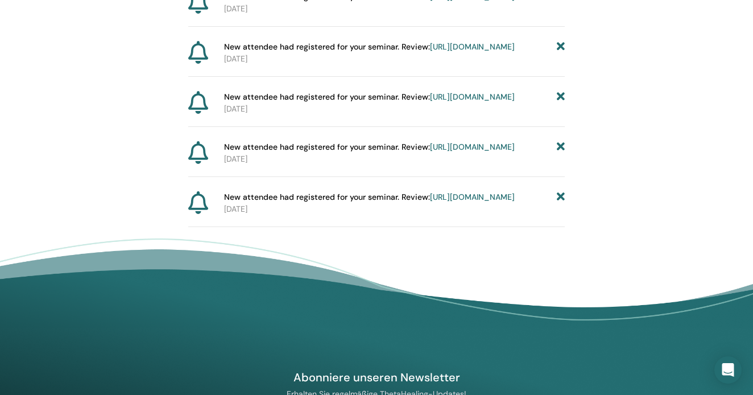
scroll to position [478, 1]
click at [430, 52] on link "https://member.thetahealing.com/instructor/seminar/369370/attendees" at bounding box center [472, 47] width 85 height 10
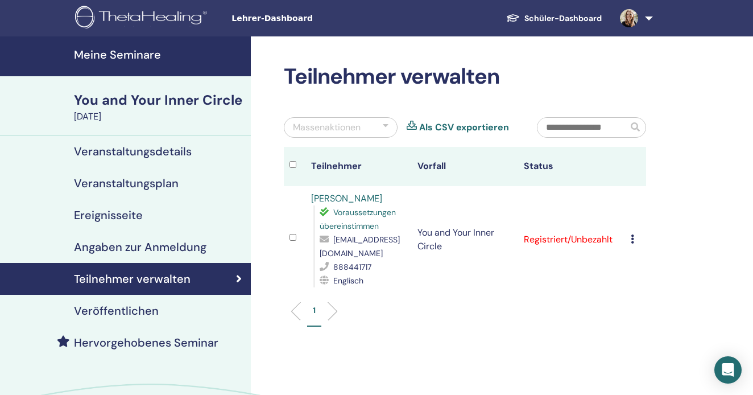
click at [648, 17] on link at bounding box center [634, 18] width 47 height 36
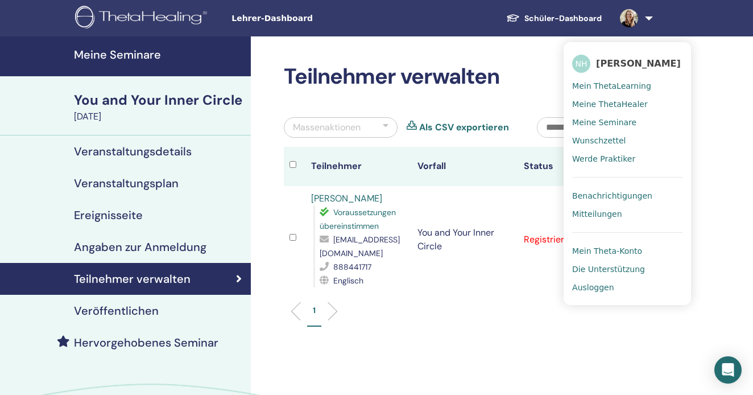
click at [619, 194] on span "Benachrichtigungen" at bounding box center [612, 196] width 80 height 10
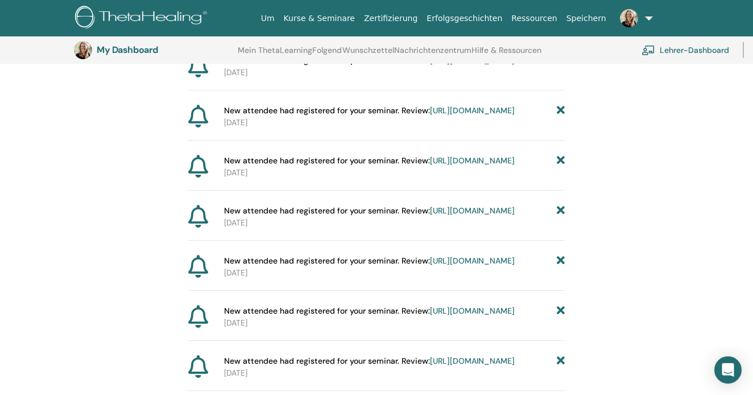
scroll to position [313, 0]
click at [462, 167] on link "[URL][DOMAIN_NAME]" at bounding box center [472, 161] width 85 height 10
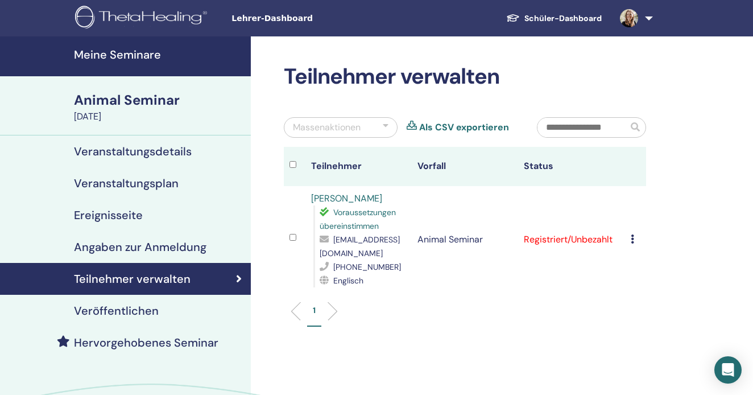
click at [650, 17] on link at bounding box center [634, 18] width 47 height 36
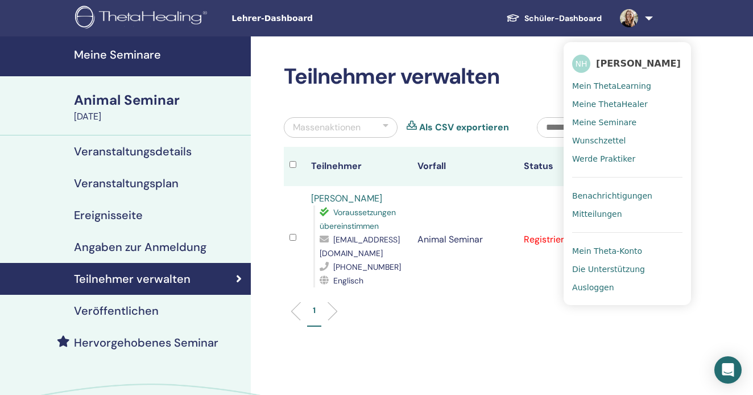
click at [628, 192] on span "Benachrichtigungen" at bounding box center [612, 196] width 80 height 10
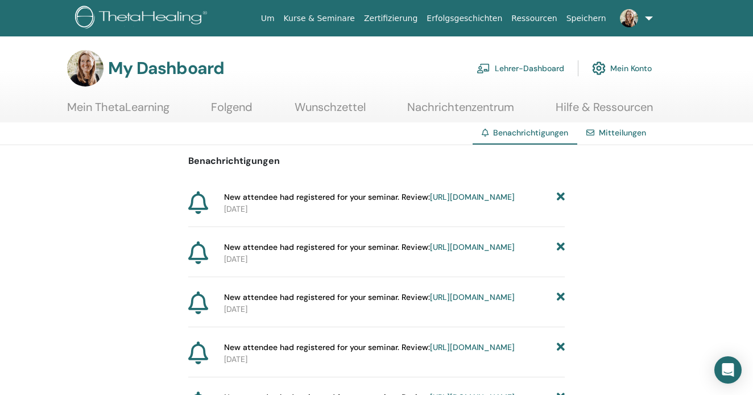
click at [482, 202] on link "[URL][DOMAIN_NAME]" at bounding box center [472, 197] width 85 height 10
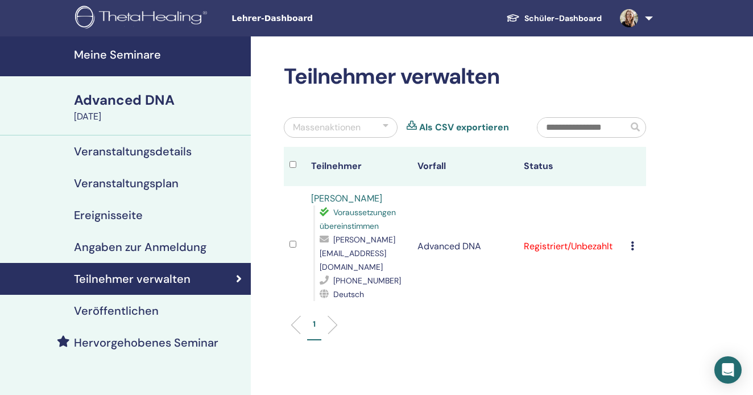
click at [648, 17] on link at bounding box center [634, 18] width 47 height 36
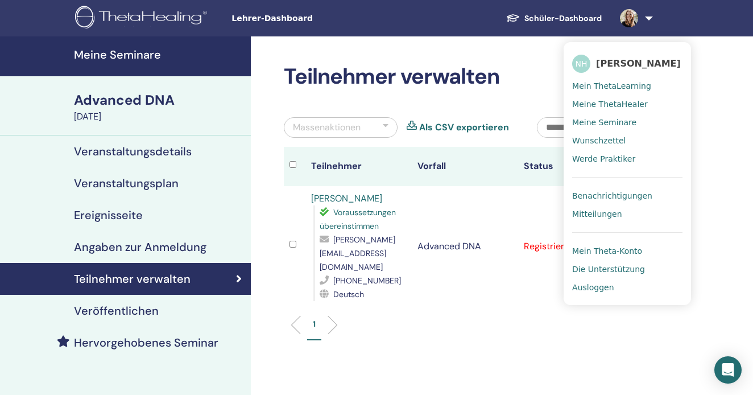
click at [596, 193] on span "Benachrichtigungen" at bounding box center [612, 196] width 80 height 10
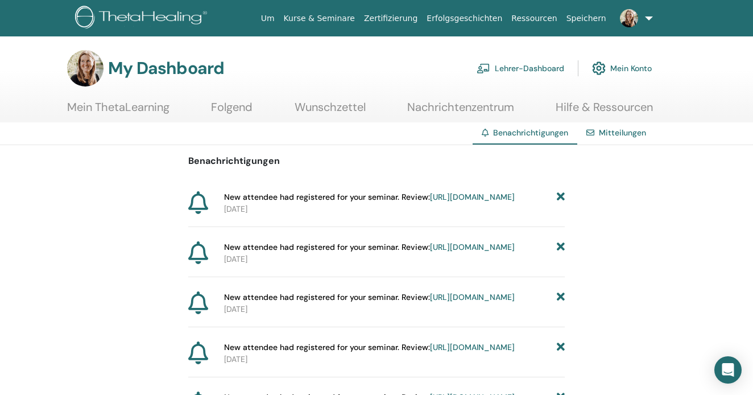
click at [451, 252] on link "[URL][DOMAIN_NAME]" at bounding box center [472, 247] width 85 height 10
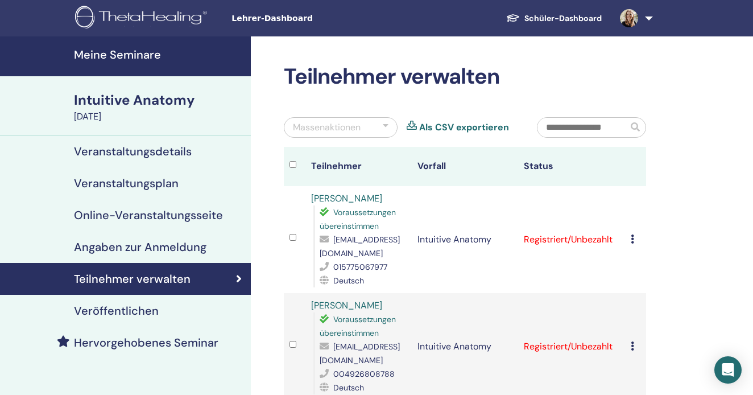
click at [648, 15] on link at bounding box center [634, 18] width 47 height 36
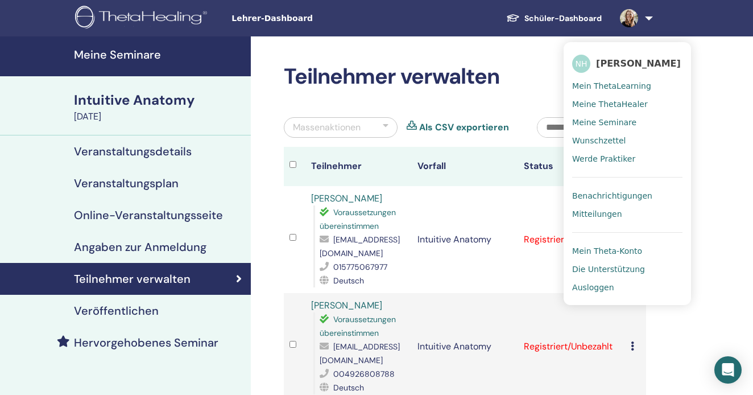
click at [609, 196] on span "Benachrichtigungen" at bounding box center [612, 196] width 80 height 10
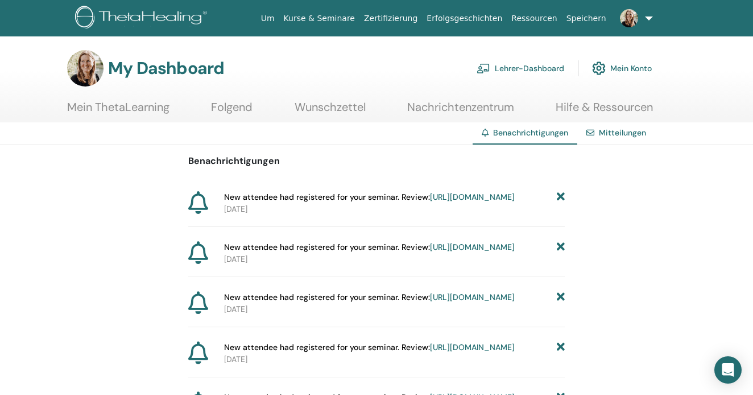
click at [560, 253] on icon at bounding box center [561, 247] width 8 height 12
click at [447, 252] on link "[URL][DOMAIN_NAME]" at bounding box center [472, 247] width 85 height 10
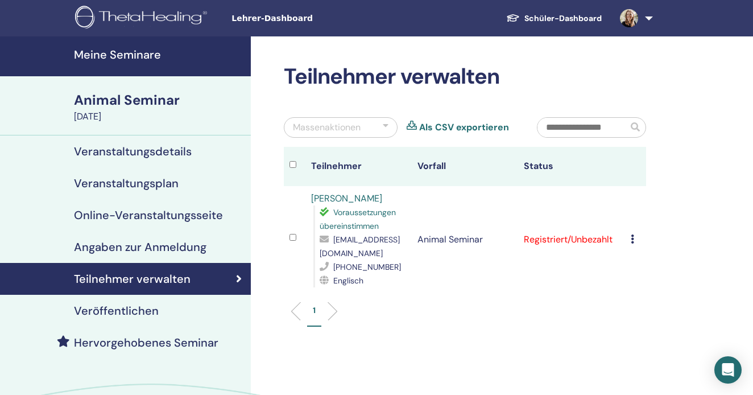
click at [649, 15] on link at bounding box center [634, 18] width 47 height 36
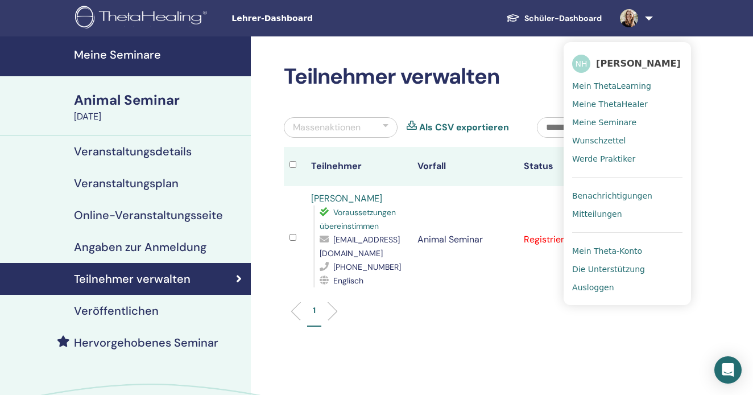
click at [598, 195] on span "Benachrichtigungen" at bounding box center [612, 196] width 80 height 10
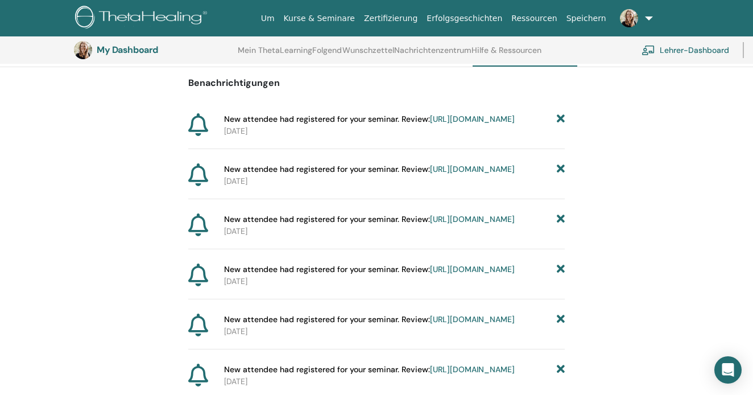
scroll to position [101, 1]
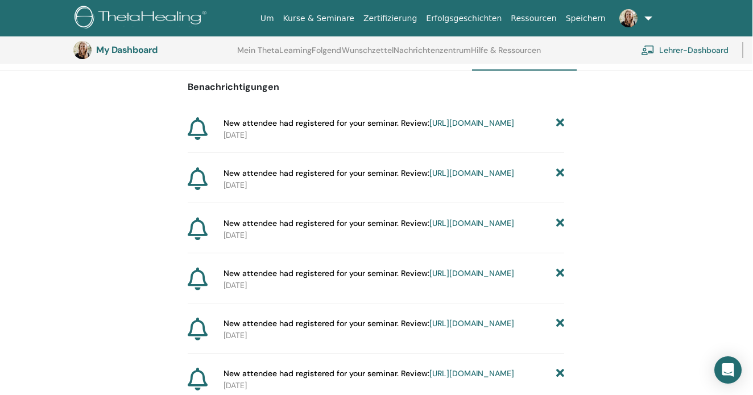
click at [451, 228] on link "[URL][DOMAIN_NAME]" at bounding box center [472, 223] width 85 height 10
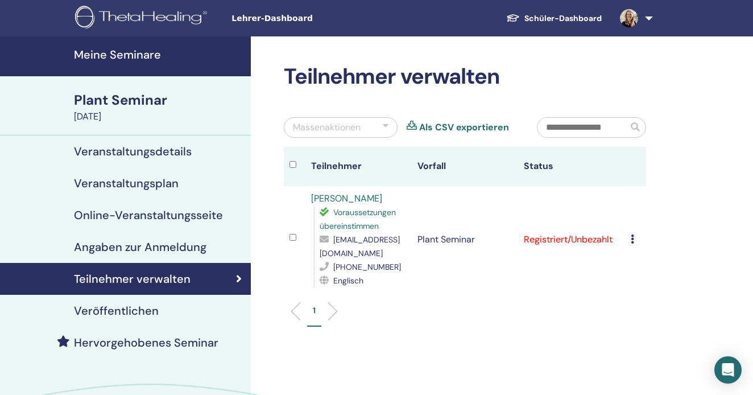
click at [649, 16] on link at bounding box center [634, 18] width 47 height 36
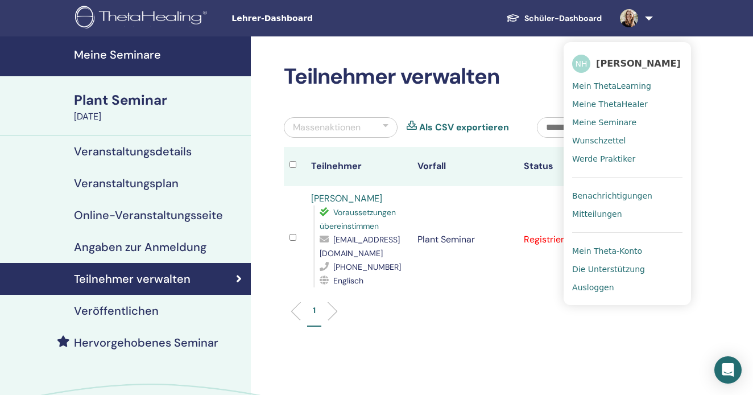
click at [604, 195] on span "Benachrichtigungen" at bounding box center [612, 196] width 80 height 10
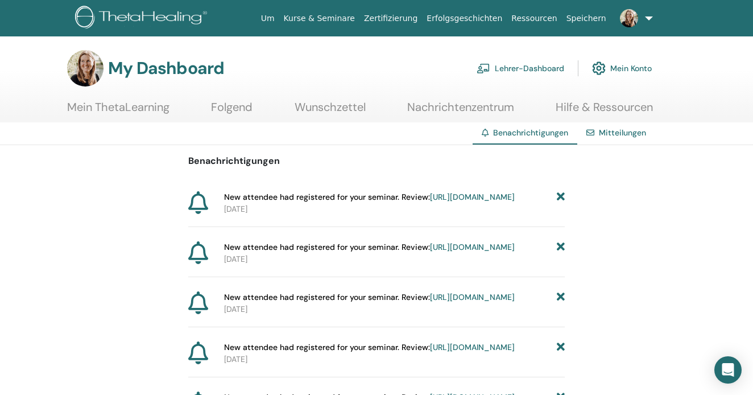
click at [558, 253] on icon at bounding box center [561, 247] width 8 height 12
click at [559, 253] on icon at bounding box center [561, 247] width 8 height 12
click at [485, 252] on link "https://member.thetahealing.com/instructor/seminar/369429/attendees" at bounding box center [472, 247] width 85 height 10
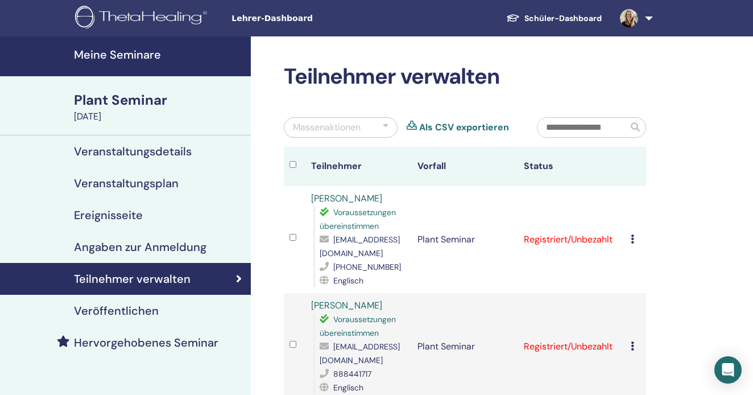
click at [641, 17] on span at bounding box center [629, 17] width 27 height 9
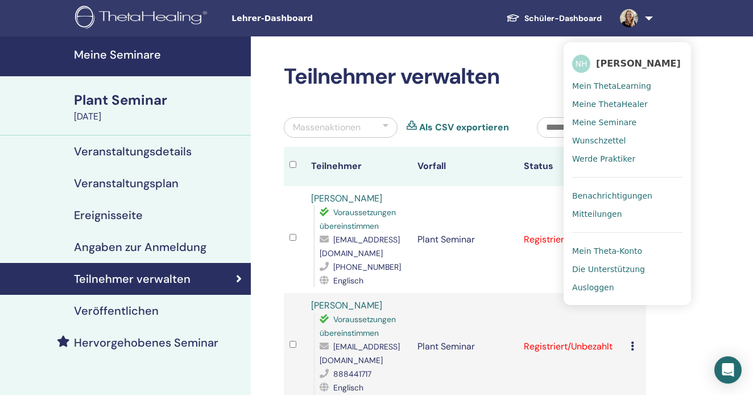
click at [604, 193] on span "Benachrichtigungen" at bounding box center [612, 196] width 80 height 10
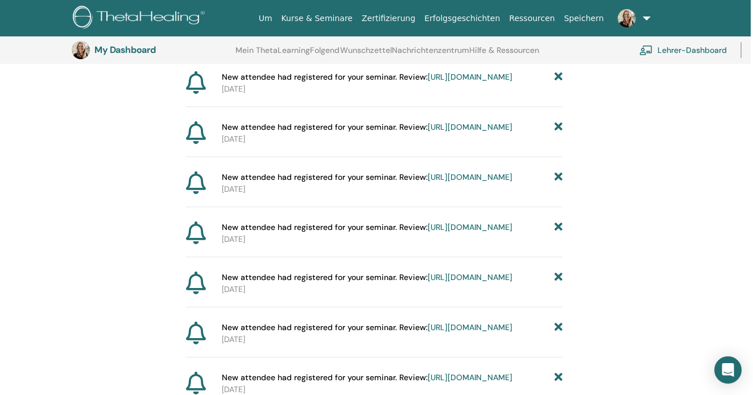
scroll to position [145, 3]
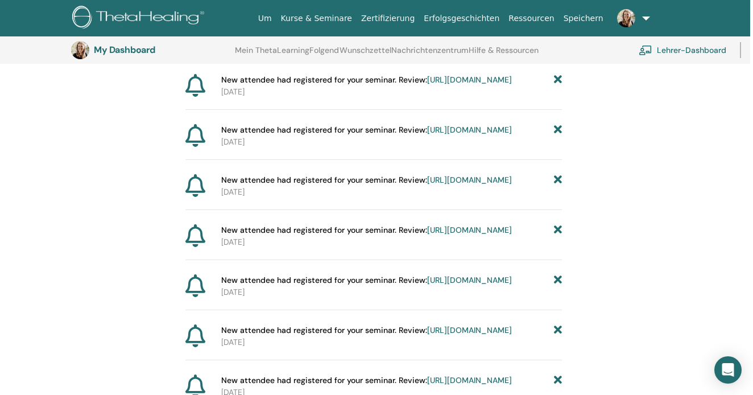
click at [473, 185] on link "[URL][DOMAIN_NAME]" at bounding box center [469, 180] width 85 height 10
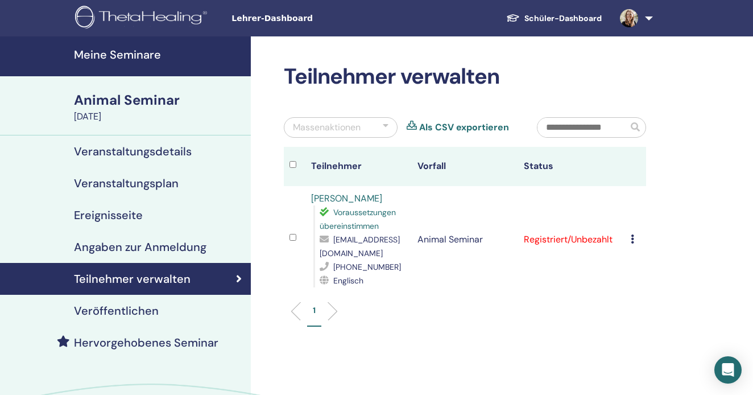
click at [649, 13] on link at bounding box center [634, 18] width 47 height 36
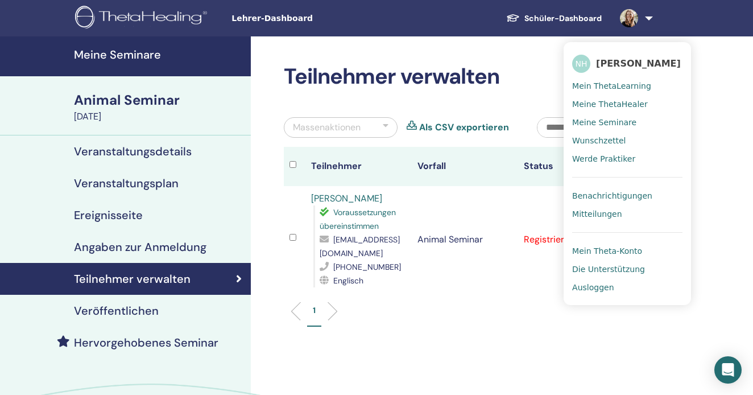
click at [619, 194] on span "Benachrichtigungen" at bounding box center [612, 196] width 80 height 10
